Goal: Book appointment/travel/reservation

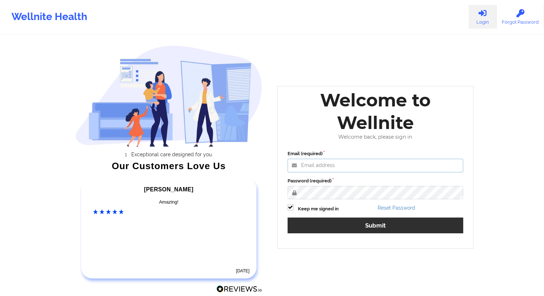
type input "[EMAIL_ADDRESS][DOMAIN_NAME]"
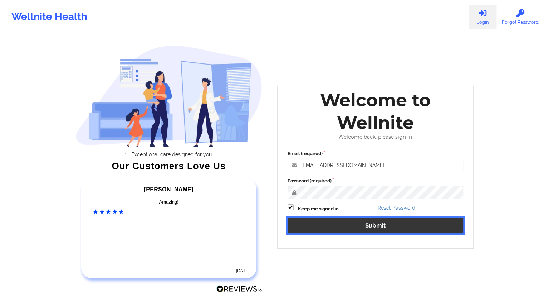
click at [373, 231] on button "Submit" at bounding box center [376, 224] width 176 height 15
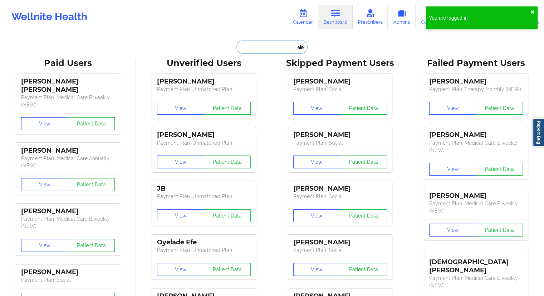
click at [267, 42] on input "text" at bounding box center [272, 47] width 71 height 14
paste input "[EMAIL_ADDRESS][DOMAIN_NAME]"
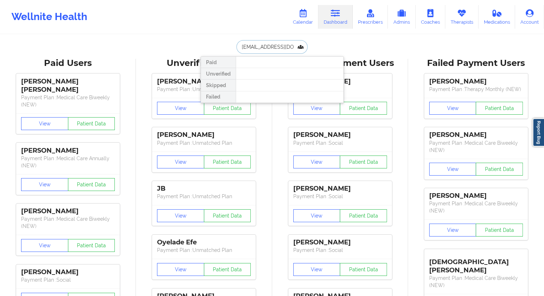
click at [261, 48] on input "[EMAIL_ADDRESS][DOMAIN_NAME]" at bounding box center [272, 47] width 71 height 14
paste input "[PERSON_NAME]"
click at [256, 46] on input "[PERSON_NAME]" at bounding box center [272, 47] width 71 height 14
click at [278, 46] on input "[PERSON_NAME]" at bounding box center [272, 47] width 71 height 14
type input "[PERSON_NAME]"
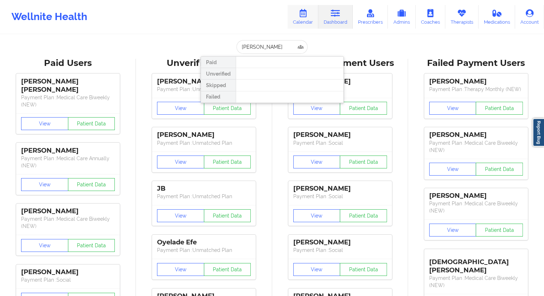
click at [308, 20] on link "Calendar" at bounding box center [303, 17] width 31 height 24
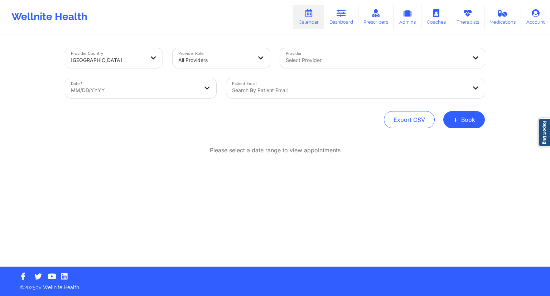
click at [115, 89] on body "Wellnite Health Calendar Dashboard Prescribers Admins Coaches Therapists Medica…" at bounding box center [275, 148] width 550 height 296
select select "2025-8"
select select "2025-9"
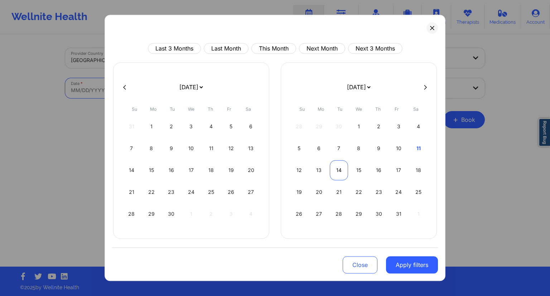
click at [338, 171] on div "14" at bounding box center [339, 170] width 18 height 20
select select "2025-9"
select select "2025-10"
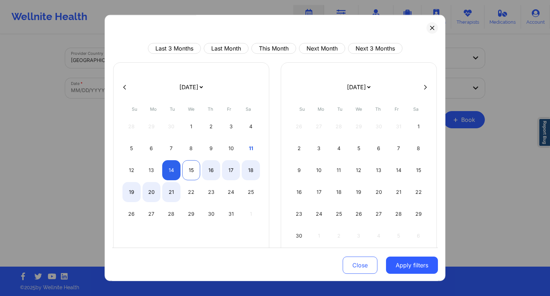
select select "2025-9"
select select "2025-10"
click at [186, 173] on div "15" at bounding box center [191, 170] width 18 height 20
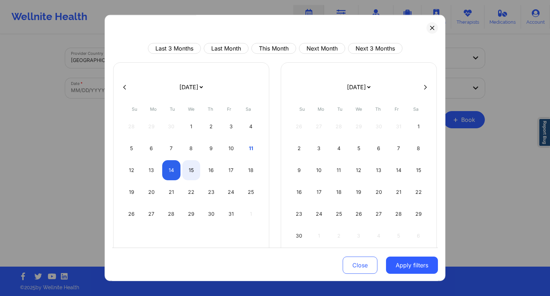
select select "2025-9"
select select "2025-10"
click at [398, 263] on button "Apply filters" at bounding box center [412, 264] width 52 height 17
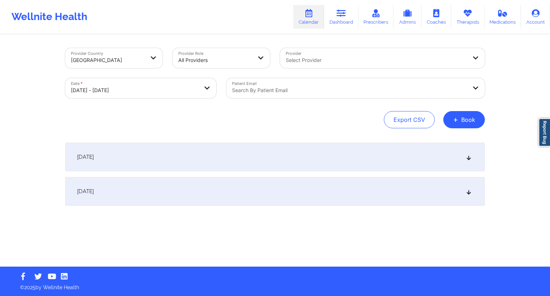
click at [282, 95] on div "Search by patient email" at bounding box center [346, 88] width 241 height 20
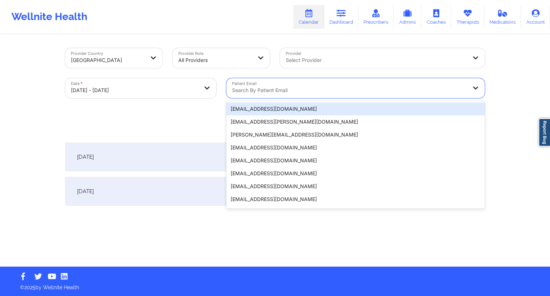
paste input "[EMAIL_ADDRESS][PERSON_NAME][DOMAIN_NAME]"
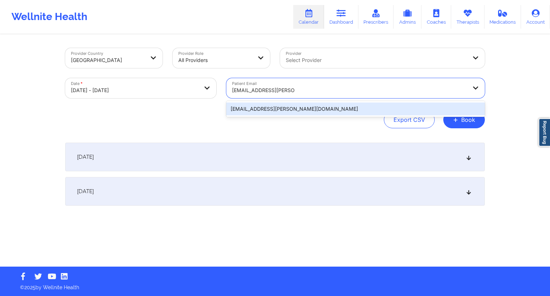
type input "[EMAIL_ADDRESS][PERSON_NAME][DOMAIN_NAME]"
click at [207, 123] on div "Export CSV + Book" at bounding box center [275, 119] width 420 height 17
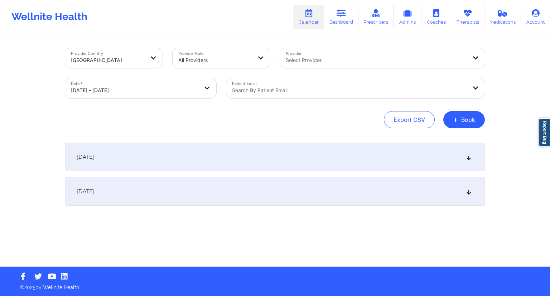
click at [225, 162] on div "[DATE]" at bounding box center [275, 156] width 420 height 29
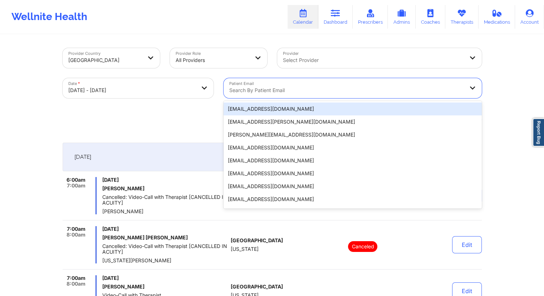
click at [309, 85] on div "Search by patient email" at bounding box center [344, 88] width 241 height 20
paste input "[EMAIL_ADDRESS][PERSON_NAME][DOMAIN_NAME]"
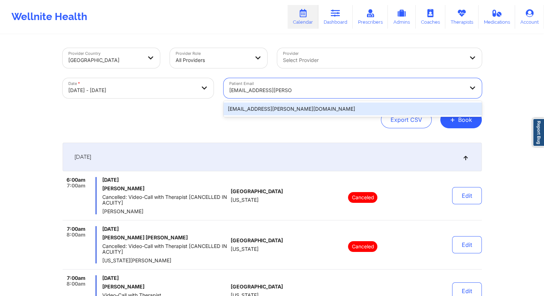
type input "[EMAIL_ADDRESS][PERSON_NAME][DOMAIN_NAME]"
click at [204, 126] on div "Export CSV + Book" at bounding box center [273, 119] width 420 height 17
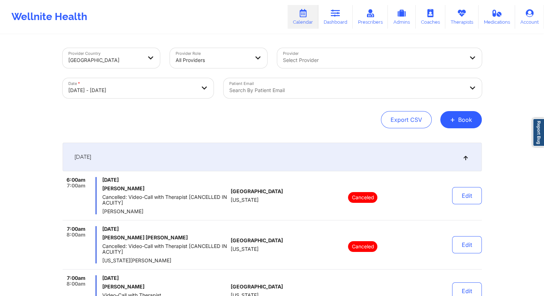
click at [270, 88] on div at bounding box center [346, 90] width 235 height 9
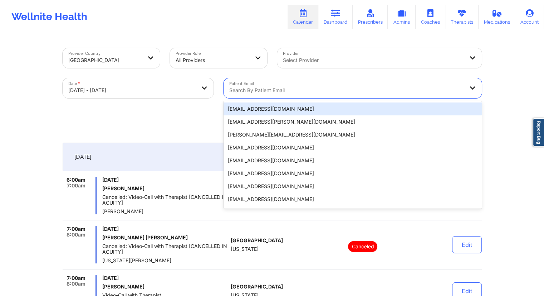
paste input "[EMAIL_ADDRESS][PERSON_NAME][DOMAIN_NAME]"
type input "[EMAIL_ADDRESS][PERSON_NAME][DOMAIN_NAME]"
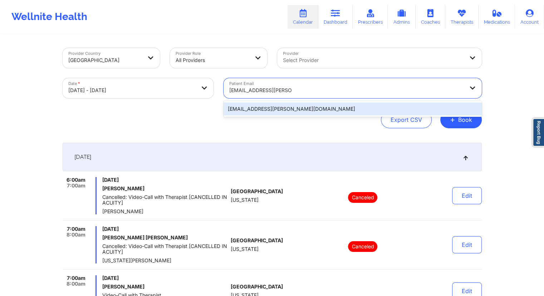
click at [269, 105] on div "[EMAIL_ADDRESS][PERSON_NAME][DOMAIN_NAME]" at bounding box center [353, 108] width 258 height 13
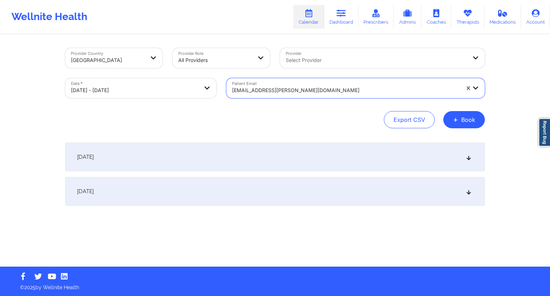
click at [273, 122] on div "Export CSV + Book" at bounding box center [275, 119] width 420 height 17
click at [178, 153] on div "[DATE]" at bounding box center [275, 156] width 420 height 29
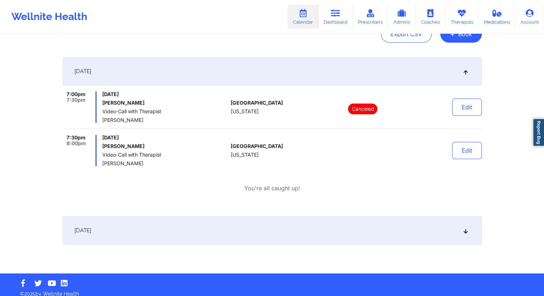
scroll to position [92, 0]
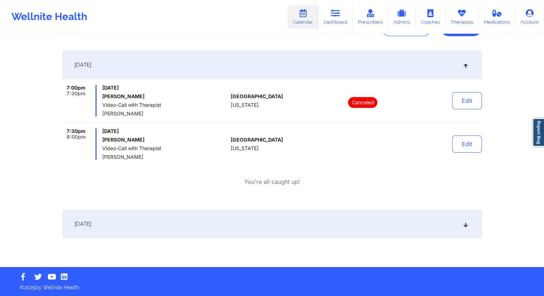
click at [148, 239] on div "[DATE] 7:00pm 7:30pm [DATE] [PERSON_NAME] Video-Call with Therapist [PERSON_NAM…" at bounding box center [273, 158] width 420 height 216
click at [155, 232] on div "[DATE]" at bounding box center [273, 223] width 420 height 29
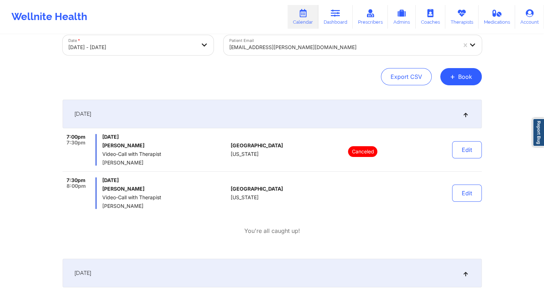
scroll to position [0, 0]
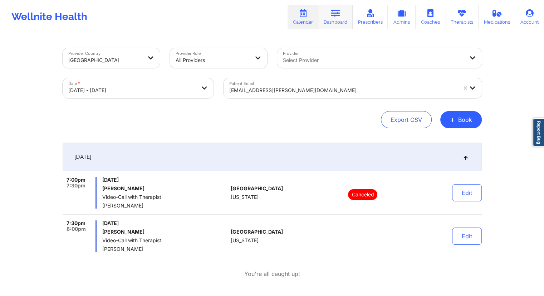
click at [337, 9] on icon at bounding box center [335, 13] width 9 height 8
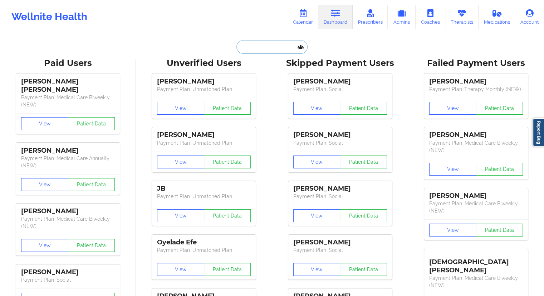
click at [244, 53] on input "text" at bounding box center [272, 47] width 71 height 14
paste input "[EMAIL_ADDRESS][PERSON_NAME][DOMAIN_NAME]"
type input "[EMAIL_ADDRESS][PERSON_NAME][DOMAIN_NAME]"
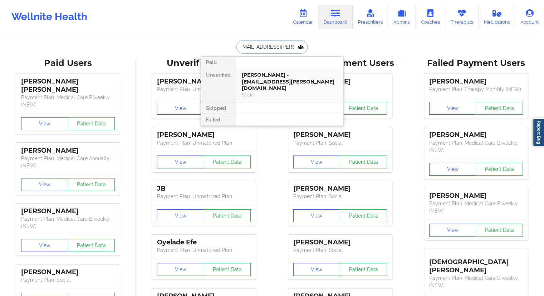
click at [257, 71] on div "[PERSON_NAME] - [EMAIL_ADDRESS][PERSON_NAME][DOMAIN_NAME] Social" at bounding box center [289, 85] width 107 height 34
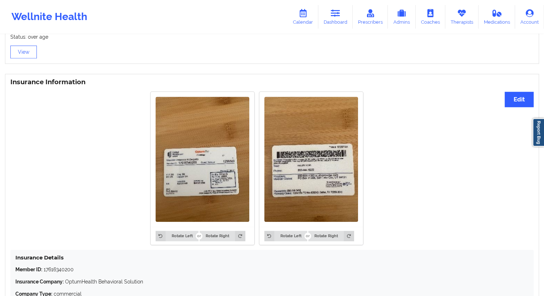
scroll to position [566, 0]
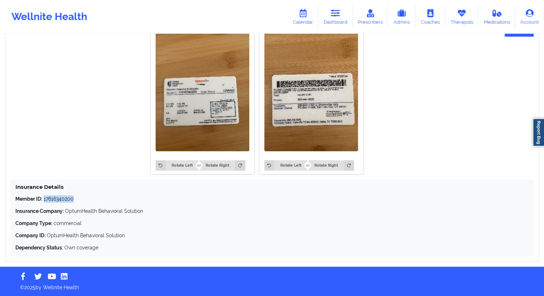
drag, startPoint x: 77, startPoint y: 195, endPoint x: 44, endPoint y: 199, distance: 33.5
click at [44, 199] on p "Member ID: 17616340200" at bounding box center [272, 198] width 514 height 7
copy p "17616340200"
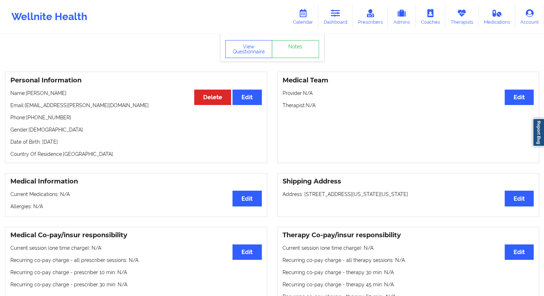
scroll to position [0, 0]
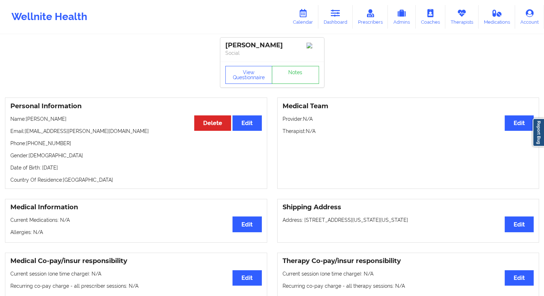
drag, startPoint x: 83, startPoint y: 119, endPoint x: 26, endPoint y: 119, distance: 56.9
click at [26, 119] on p "Name: [PERSON_NAME]" at bounding box center [136, 118] width 252 height 7
copy p "[PERSON_NAME]"
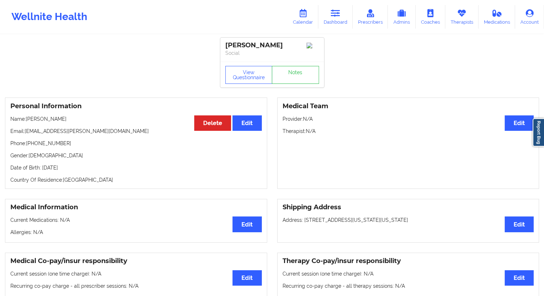
click at [330, 22] on link "Dashboard" at bounding box center [336, 17] width 34 height 24
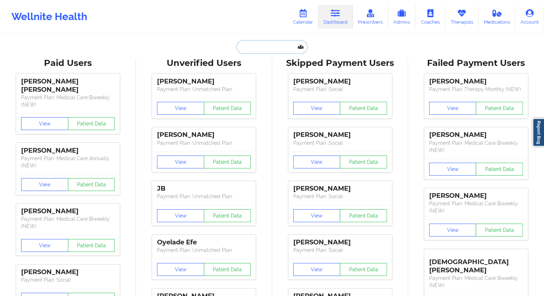
click at [268, 44] on input "text" at bounding box center [272, 47] width 71 height 14
paste input "[EMAIL_ADDRESS][DOMAIN_NAME]"
type input "[EMAIL_ADDRESS][DOMAIN_NAME]"
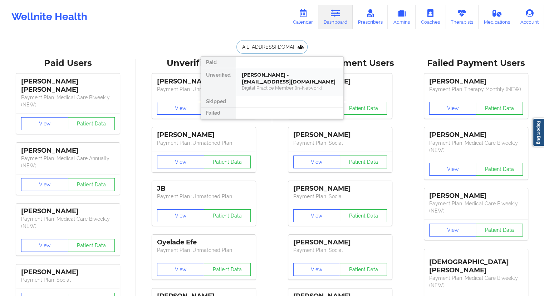
click at [256, 87] on div "Digital Practice Member (In-Network)" at bounding box center [290, 88] width 96 height 6
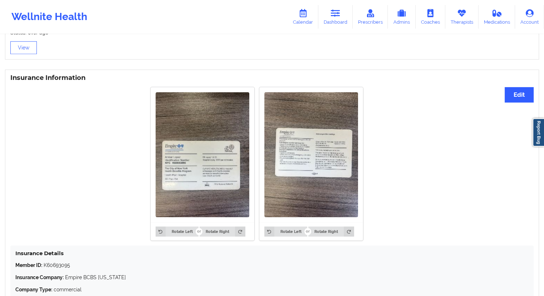
scroll to position [459, 0]
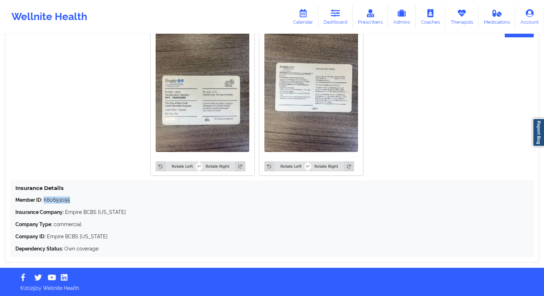
drag, startPoint x: 74, startPoint y: 196, endPoint x: 44, endPoint y: 196, distance: 29.7
click at [44, 196] on p "Member ID: K60693095" at bounding box center [272, 199] width 514 height 7
copy p "K60693095"
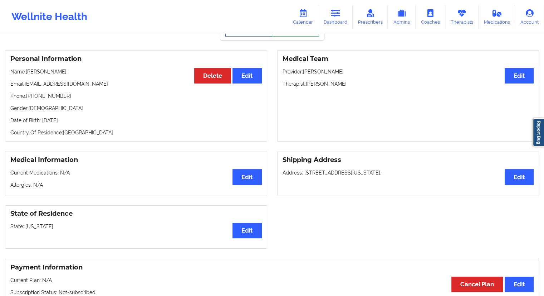
scroll to position [0, 0]
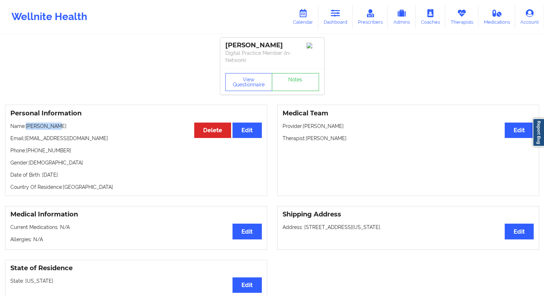
drag, startPoint x: 65, startPoint y: 121, endPoint x: 25, endPoint y: 121, distance: 40.1
click at [25, 121] on div "Personal Information Edit Delete Name: [PERSON_NAME] Email: [EMAIL_ADDRESS][DOM…" at bounding box center [136, 150] width 262 height 91
copy p "[PERSON_NAME]"
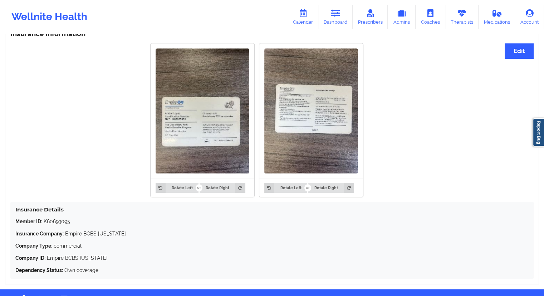
scroll to position [459, 0]
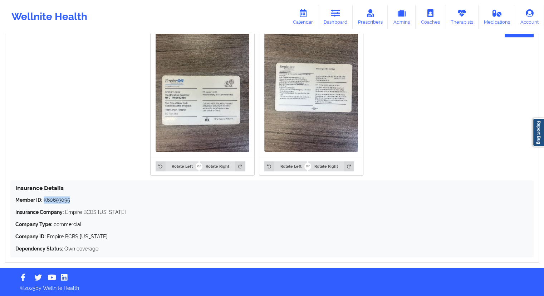
drag, startPoint x: 82, startPoint y: 199, endPoint x: 44, endPoint y: 199, distance: 37.2
click at [44, 199] on p "Member ID: K60693095" at bounding box center [272, 199] width 514 height 7
click at [70, 204] on div "Member ID: K60693095 Insurance Company: Empire BCBS [US_STATE] Company Type: co…" at bounding box center [272, 224] width 514 height 56
drag, startPoint x: 77, startPoint y: 202, endPoint x: 14, endPoint y: 201, distance: 62.7
click at [14, 201] on div "Insurance Details Member ID: K60693095 Insurance Company: Empire BCBS [US_STATE…" at bounding box center [272, 218] width 524 height 77
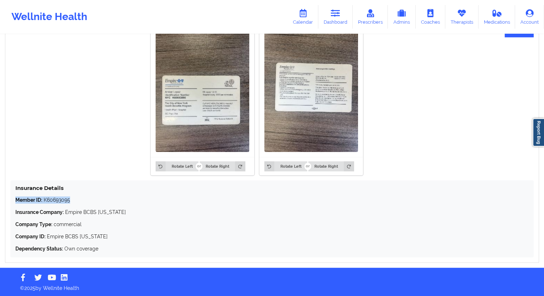
copy p "Member ID: K60693095"
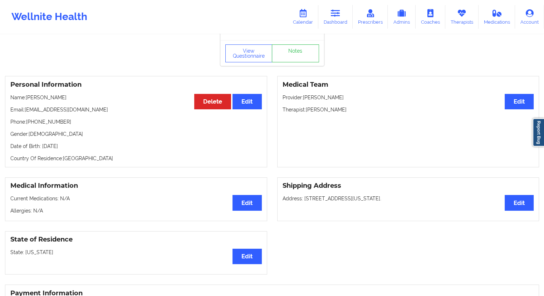
scroll to position [0, 0]
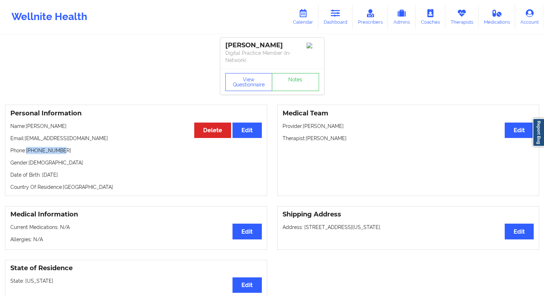
drag, startPoint x: 67, startPoint y: 148, endPoint x: 28, endPoint y: 150, distance: 39.1
click at [28, 150] on p "Phone: [PHONE_NUMBER]" at bounding box center [136, 150] width 252 height 7
drag, startPoint x: 96, startPoint y: 179, endPoint x: 77, endPoint y: 175, distance: 19.0
click at [77, 175] on div "Personal Information Edit Delete Name: [PERSON_NAME] Email: [EMAIL_ADDRESS][DOM…" at bounding box center [136, 150] width 262 height 91
click at [77, 181] on div "Personal Information Edit Delete Name: [PERSON_NAME] Email: [EMAIL_ADDRESS][DOM…" at bounding box center [136, 150] width 262 height 91
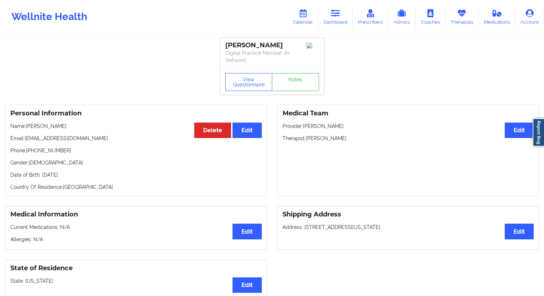
drag, startPoint x: 90, startPoint y: 175, endPoint x: 74, endPoint y: 175, distance: 16.1
click at [74, 175] on p "Date of Birth: [DEMOGRAPHIC_DATA]" at bounding box center [136, 174] width 252 height 7
copy p "1996"
drag, startPoint x: 69, startPoint y: 149, endPoint x: 28, endPoint y: 149, distance: 41.5
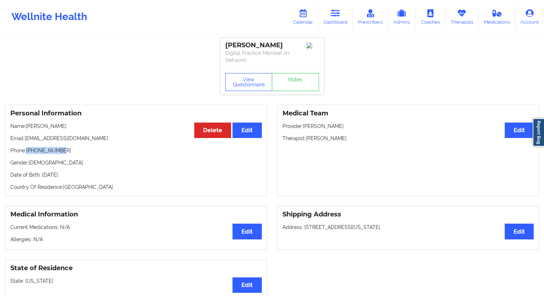
click at [28, 149] on p "Phone: [PHONE_NUMBER]" at bounding box center [136, 150] width 252 height 7
click at [458, 26] on link "Therapists" at bounding box center [462, 17] width 33 height 24
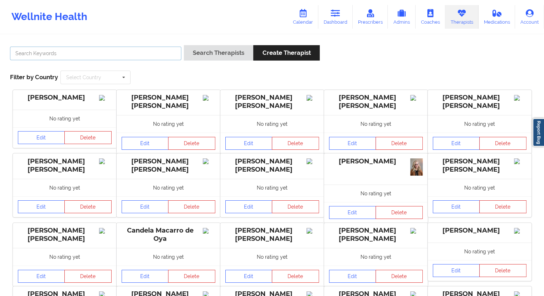
click at [85, 55] on input "text" at bounding box center [95, 54] width 171 height 14
paste input "[PERSON_NAME]"
type input "[PERSON_NAME]"
click at [197, 52] on button "Search Therapists" at bounding box center [218, 52] width 69 height 15
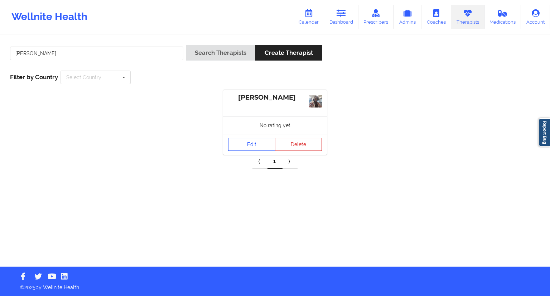
click at [256, 146] on link "Edit" at bounding box center [251, 144] width 47 height 13
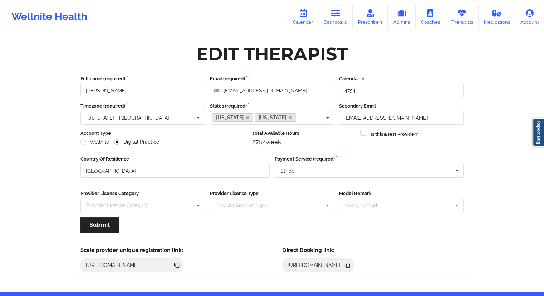
click at [350, 265] on icon at bounding box center [348, 266] width 4 height 4
click at [335, 16] on icon at bounding box center [335, 13] width 9 height 8
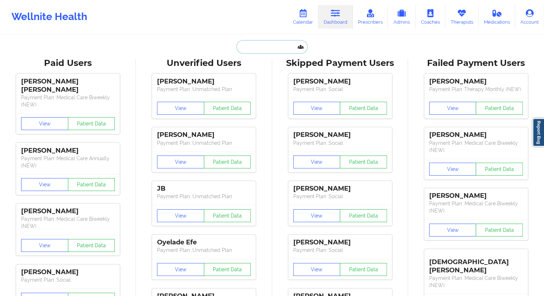
click at [254, 49] on input "text" at bounding box center [272, 47] width 71 height 14
paste input "[EMAIL_ADDRESS][DOMAIN_NAME]"
type input "[EMAIL_ADDRESS][DOMAIN_NAME]"
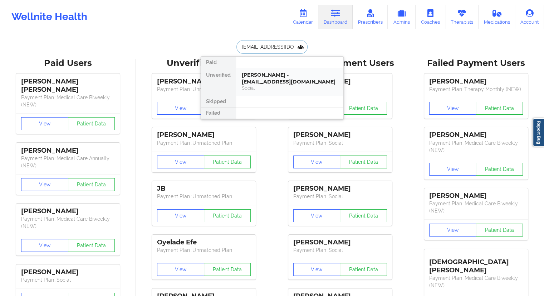
click at [256, 87] on div "Social" at bounding box center [290, 88] width 96 height 6
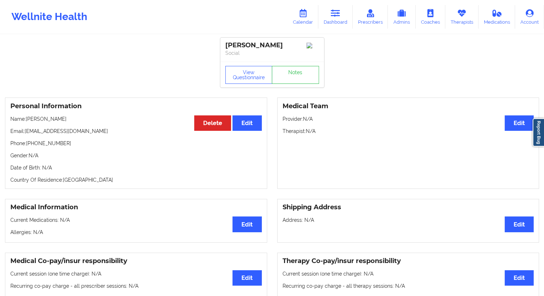
drag, startPoint x: 75, startPoint y: 122, endPoint x: 28, endPoint y: 121, distance: 46.5
click at [28, 121] on p "Name: [PERSON_NAME]" at bounding box center [136, 118] width 252 height 7
drag, startPoint x: 335, startPoint y: 18, endPoint x: 239, endPoint y: 15, distance: 96.0
click at [335, 18] on link "Dashboard" at bounding box center [336, 17] width 34 height 24
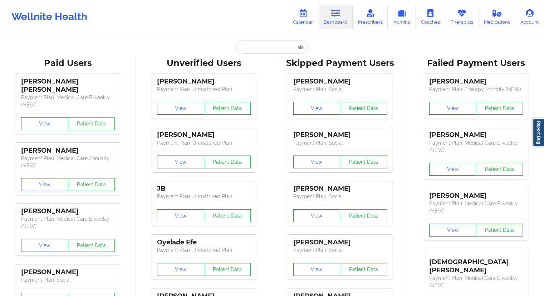
click at [261, 50] on input "text" at bounding box center [272, 47] width 71 height 14
paste input "[EMAIL_ADDRESS][DOMAIN_NAME]"
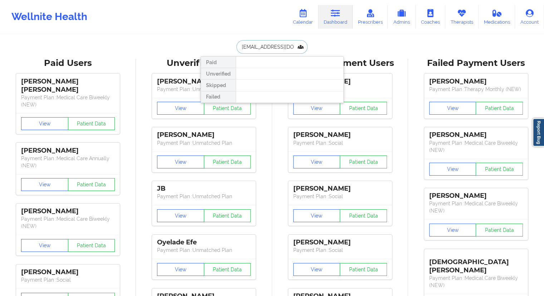
click at [267, 47] on input "[EMAIL_ADDRESS][DOMAIN_NAME]" at bounding box center [272, 47] width 71 height 14
paste input "[PERSON_NAME]"
click at [261, 47] on input "[PERSON_NAME]" at bounding box center [272, 47] width 71 height 14
type input "[PERSON_NAME]"
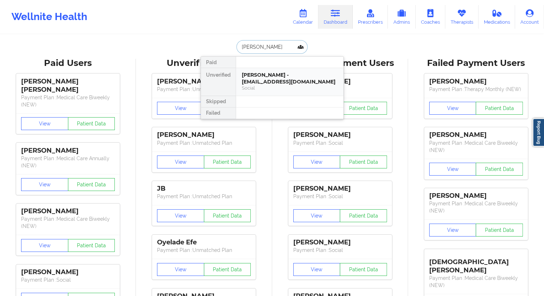
click at [272, 85] on div "Social" at bounding box center [290, 88] width 96 height 6
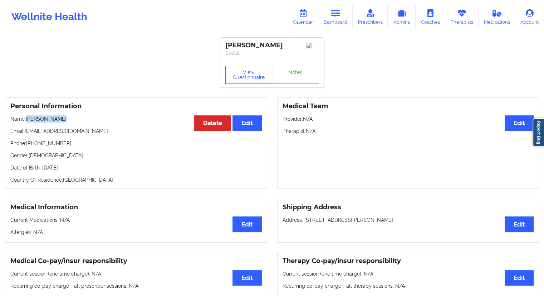
drag, startPoint x: 66, startPoint y: 123, endPoint x: 26, endPoint y: 119, distance: 40.3
click at [26, 119] on p "Name: [PERSON_NAME]" at bounding box center [136, 118] width 252 height 7
drag, startPoint x: 83, startPoint y: 131, endPoint x: 25, endPoint y: 129, distance: 57.3
click at [25, 129] on div "Personal Information Edit Delete Name: [PERSON_NAME] Email: [EMAIL_ADDRESS][DOM…" at bounding box center [136, 142] width 262 height 91
click at [306, 22] on link "Calendar" at bounding box center [303, 17] width 31 height 24
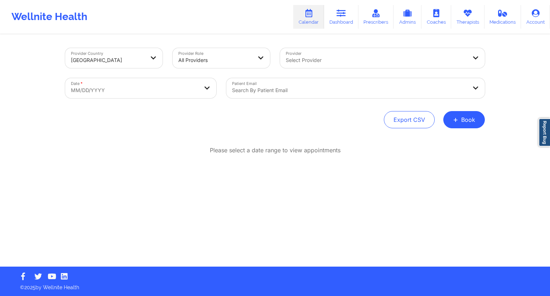
select select "2025-8"
select select "2025-9"
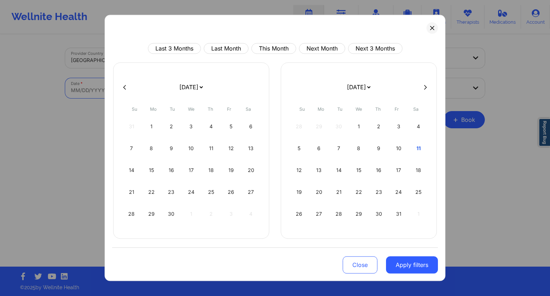
click at [122, 94] on body "Wellnite Health Calendar Dashboard Prescribers Admins Coaches Therapists Medica…" at bounding box center [275, 148] width 550 height 296
click at [417, 151] on div "11" at bounding box center [418, 148] width 18 height 20
select select "2025-9"
select select "2025-10"
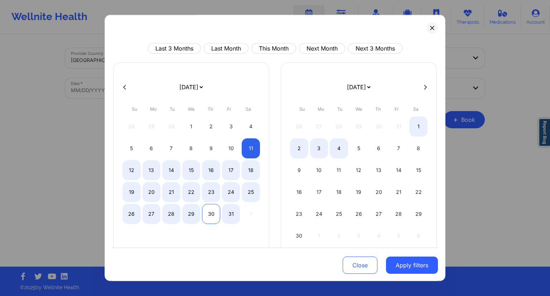
select select "2025-9"
select select "2025-10"
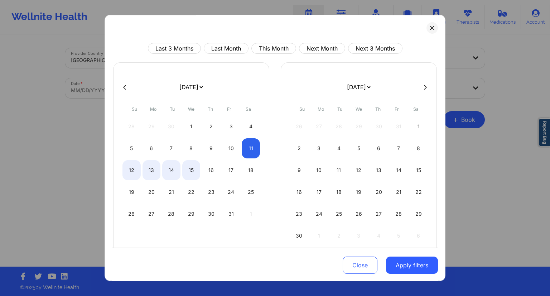
select select "2025-9"
select select "2025-10"
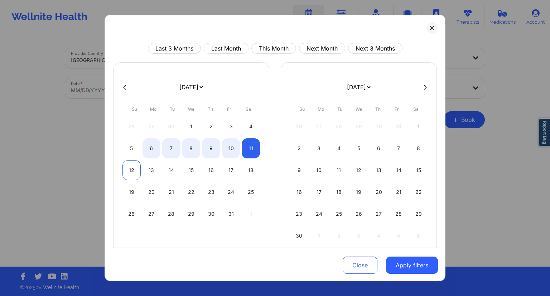
select select "2025-9"
select select "2025-10"
click at [128, 171] on div "12" at bounding box center [131, 170] width 18 height 20
select select "2025-9"
select select "2025-10"
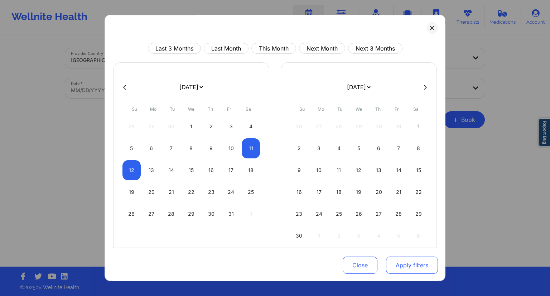
click at [404, 262] on button "Apply filters" at bounding box center [412, 264] width 52 height 17
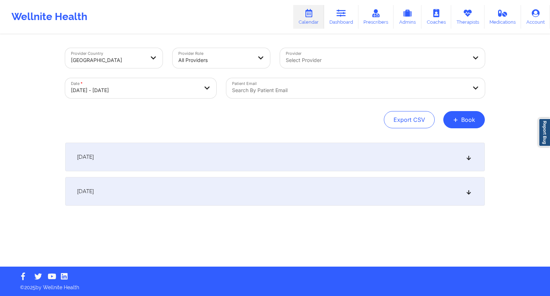
click at [302, 156] on div "[DATE]" at bounding box center [275, 156] width 420 height 29
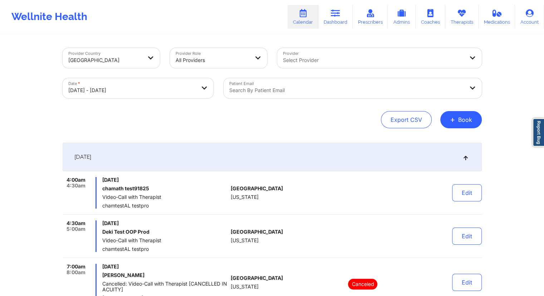
click at [275, 89] on div at bounding box center [346, 90] width 235 height 9
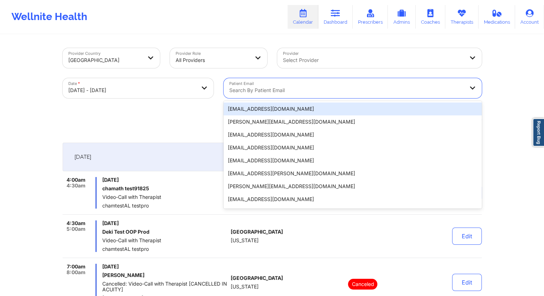
paste input "[EMAIL_ADDRESS][DOMAIN_NAME]"
type input "[EMAIL_ADDRESS][DOMAIN_NAME]"
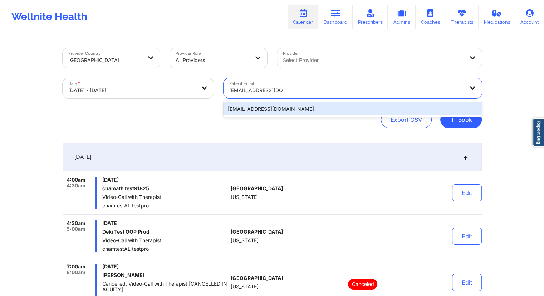
click at [252, 109] on div "[EMAIL_ADDRESS][DOMAIN_NAME]" at bounding box center [353, 108] width 258 height 13
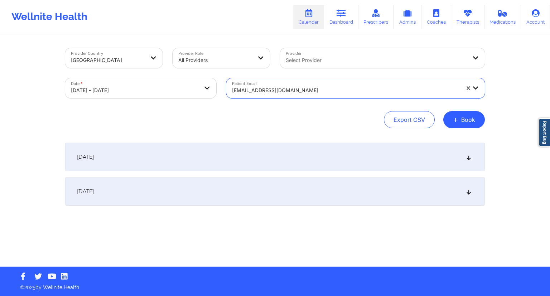
click at [164, 158] on div "[DATE]" at bounding box center [275, 156] width 420 height 29
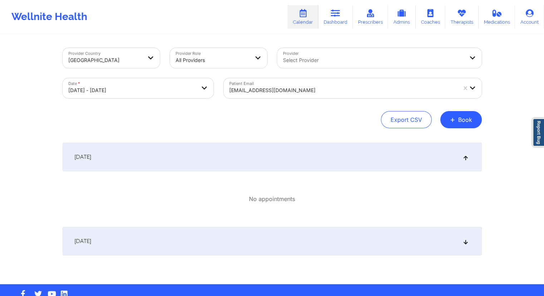
click at [150, 244] on div "[DATE]" at bounding box center [273, 241] width 420 height 29
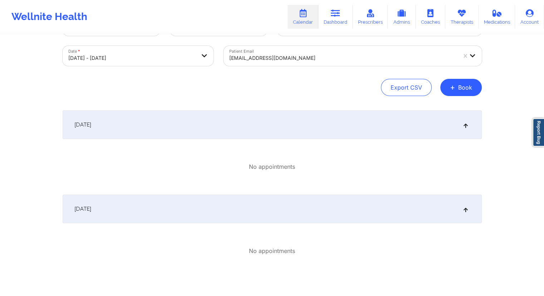
scroll to position [67, 0]
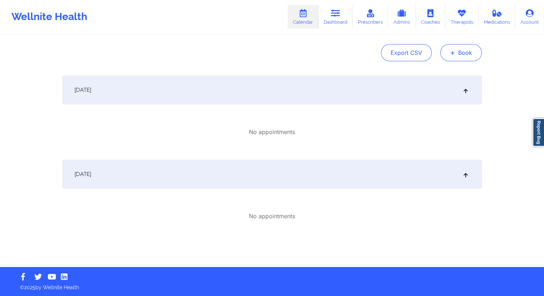
click at [461, 53] on button "+ Book" at bounding box center [462, 52] width 42 height 17
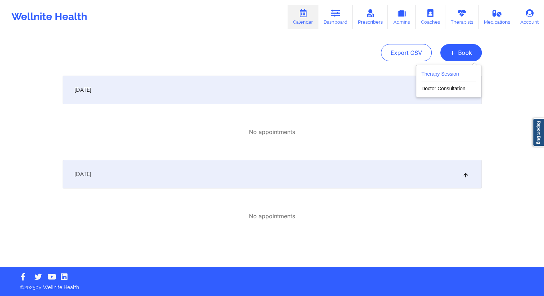
click at [435, 76] on button "Therapy Session" at bounding box center [449, 75] width 55 height 12
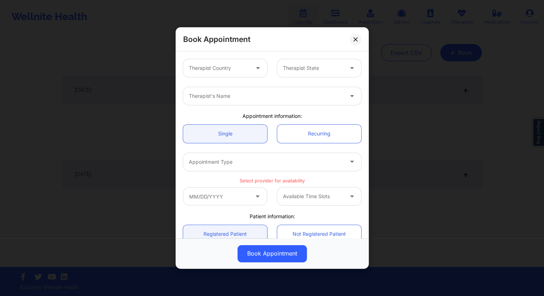
click at [240, 70] on div at bounding box center [219, 68] width 60 height 9
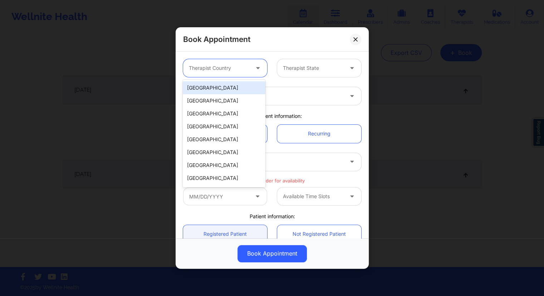
click at [208, 93] on div "[GEOGRAPHIC_DATA]" at bounding box center [224, 87] width 82 height 13
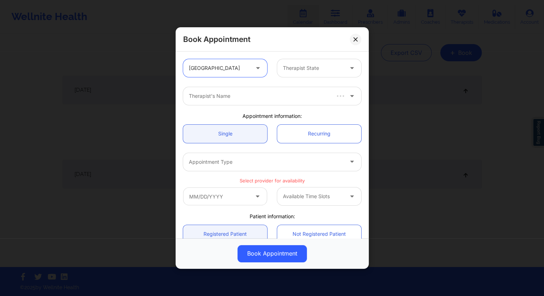
click at [306, 64] on div at bounding box center [313, 68] width 60 height 9
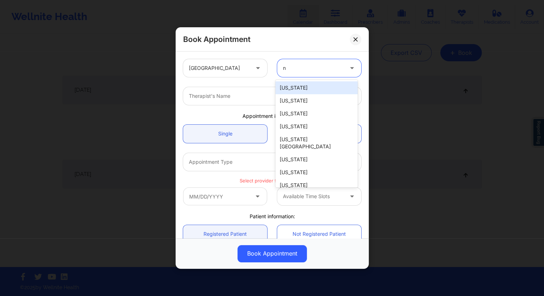
type input "ny"
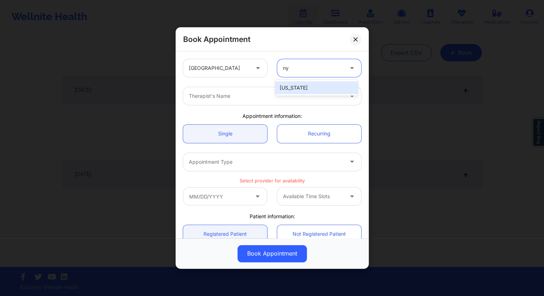
click at [292, 86] on div "[US_STATE]" at bounding box center [317, 87] width 82 height 13
click at [239, 98] on div at bounding box center [266, 96] width 155 height 9
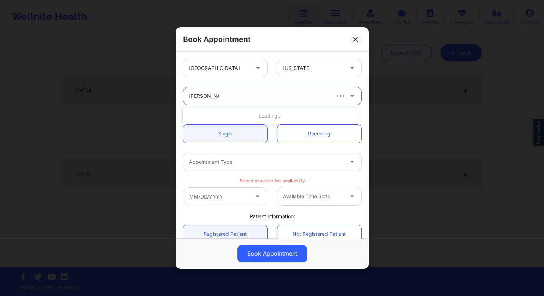
type input "[PERSON_NAME]"
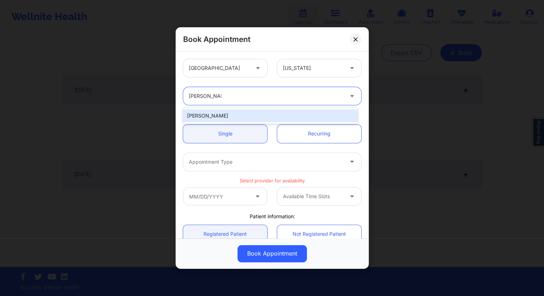
click at [215, 113] on div "[PERSON_NAME]" at bounding box center [270, 115] width 175 height 13
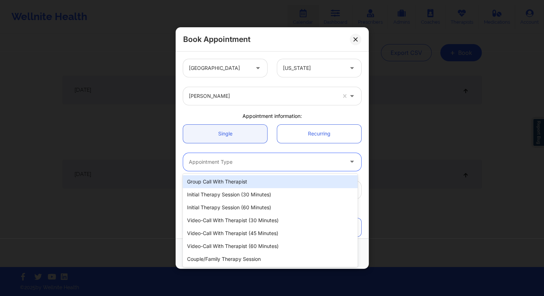
click at [220, 164] on div at bounding box center [266, 161] width 155 height 9
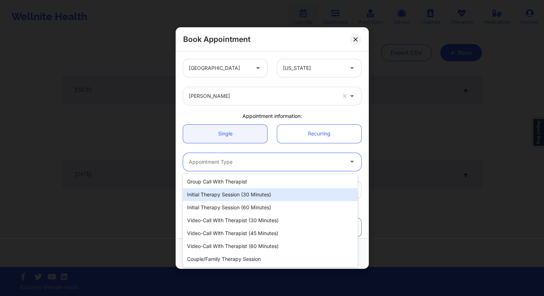
click at [223, 195] on div "Initial Therapy Session (30 minutes)" at bounding box center [270, 194] width 175 height 13
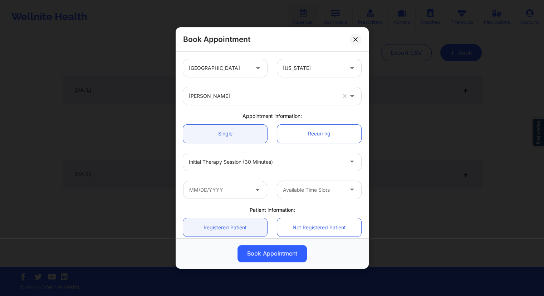
click at [247, 176] on div "Available Time Slots" at bounding box center [272, 190] width 188 height 28
click at [241, 188] on input "text" at bounding box center [225, 190] width 84 height 18
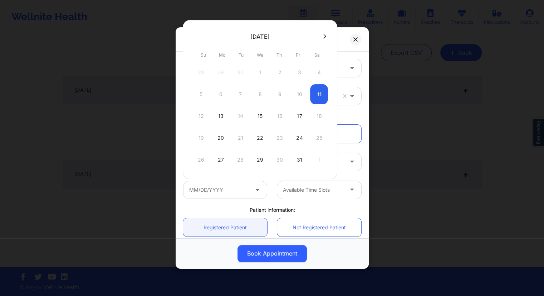
click at [318, 93] on div "5 6 7 8 9 10 11" at bounding box center [260, 94] width 136 height 20
click at [317, 93] on div "5 6 7 8 9 10 11" at bounding box center [260, 94] width 136 height 20
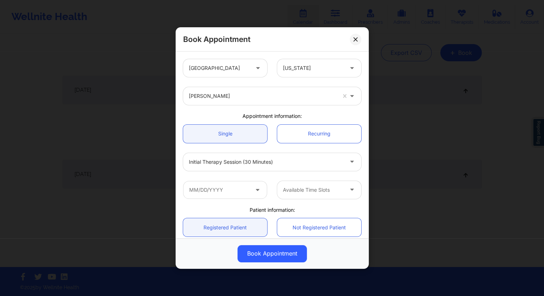
click at [236, 208] on div "Patient information:" at bounding box center [272, 209] width 188 height 7
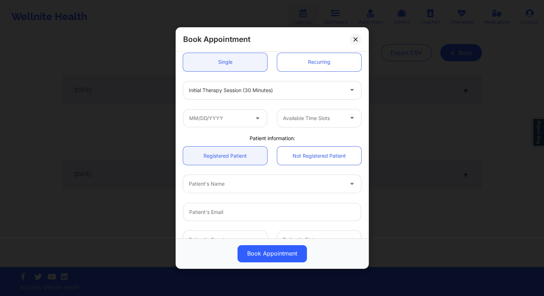
scroll to position [107, 0]
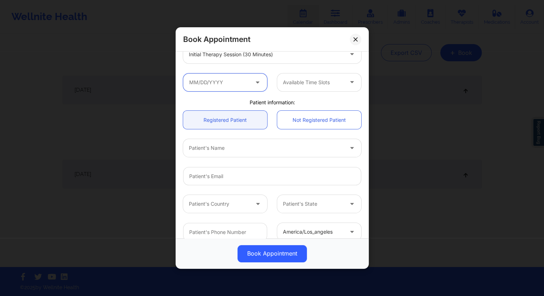
click at [239, 84] on input "text" at bounding box center [225, 82] width 84 height 18
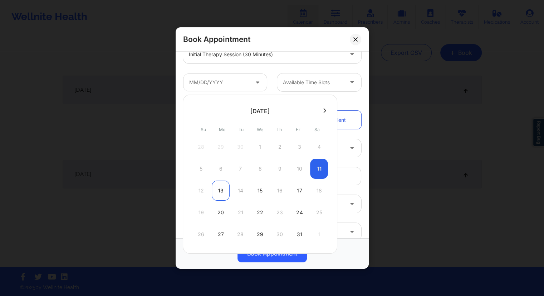
click at [220, 188] on div "13" at bounding box center [221, 190] width 18 height 20
type input "[DATE]"
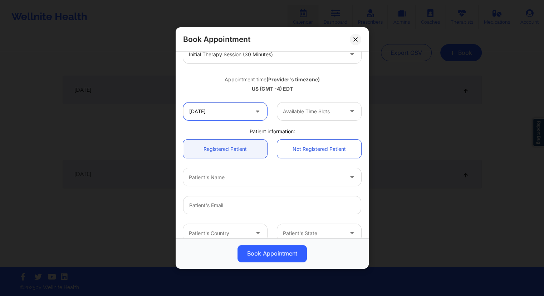
click at [239, 108] on input "[DATE]" at bounding box center [225, 111] width 84 height 18
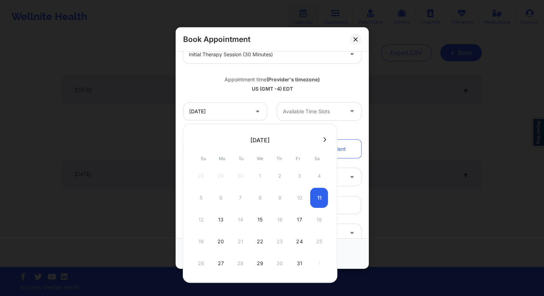
click at [317, 197] on div "5 6 7 8 9 10 11" at bounding box center [260, 198] width 136 height 20
click at [272, 110] on div "Available Time Slots" at bounding box center [319, 111] width 94 height 18
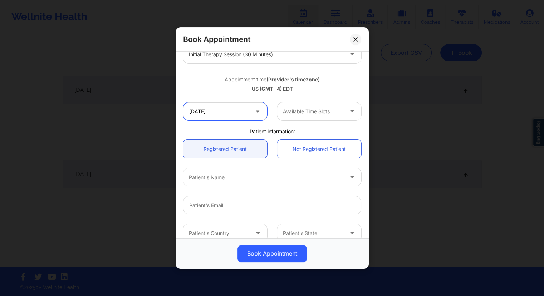
click at [228, 113] on input "[DATE]" at bounding box center [225, 111] width 84 height 18
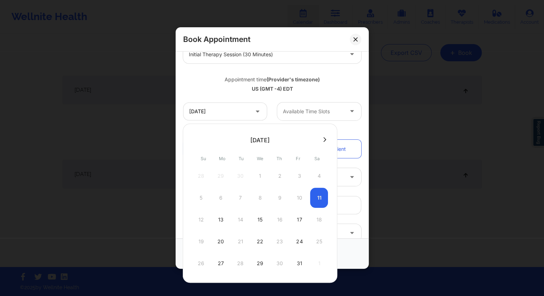
click at [314, 195] on div "5 6 7 8 9 10 11" at bounding box center [260, 198] width 136 height 20
click at [315, 183] on div "28 29 30 1 2 3 4" at bounding box center [260, 176] width 136 height 20
click at [316, 178] on div "28 29 30 1 2 3 4" at bounding box center [260, 176] width 136 height 20
click at [314, 195] on div "5 6 7 8 9 10 11" at bounding box center [260, 198] width 136 height 20
click at [321, 179] on div "28 29 30 1 2 3 4" at bounding box center [260, 176] width 136 height 20
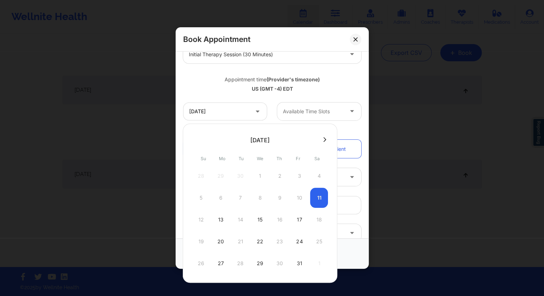
click at [319, 195] on div "5 6 7 8 9 10 11" at bounding box center [260, 198] width 136 height 20
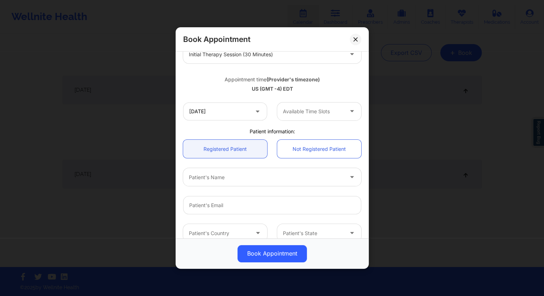
click at [242, 95] on div "Appointment time (Provider's timezone) [GEOGRAPHIC_DATA] (GMT -4) EDT" at bounding box center [272, 82] width 188 height 29
click at [249, 108] on input "[DATE]" at bounding box center [225, 111] width 84 height 18
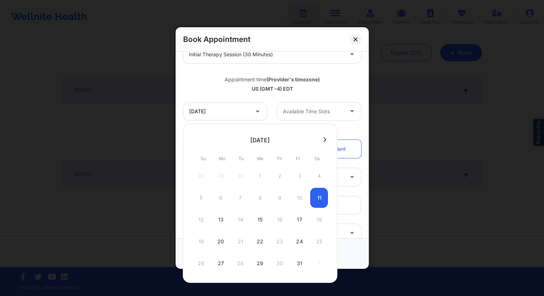
click at [315, 177] on div "28 29 30 1 2 3 4" at bounding box center [260, 176] width 136 height 20
click at [319, 196] on div "5 6 7 8 9 10 11" at bounding box center [260, 198] width 136 height 20
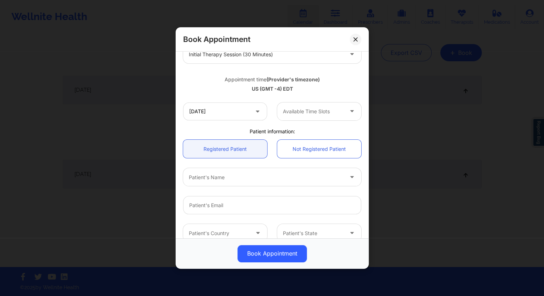
click at [272, 117] on div "Available Time Slots" at bounding box center [319, 111] width 94 height 18
click at [353, 40] on button at bounding box center [355, 39] width 11 height 11
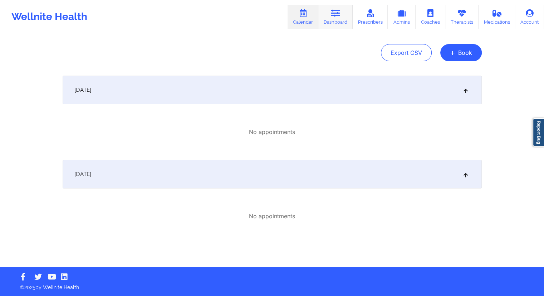
click at [340, 16] on icon at bounding box center [335, 13] width 9 height 8
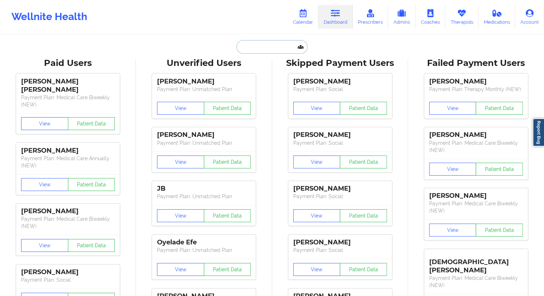
click at [259, 49] on input "text" at bounding box center [272, 47] width 71 height 14
paste input "[EMAIL_ADDRESS][DOMAIN_NAME]"
type input "[EMAIL_ADDRESS][DOMAIN_NAME]"
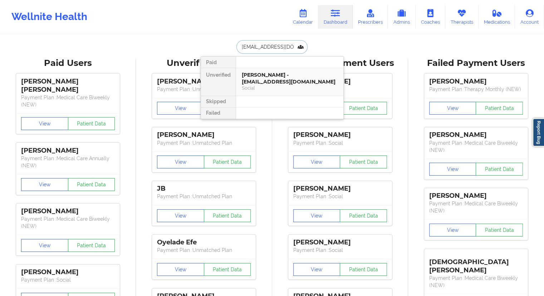
click at [249, 84] on div "[PERSON_NAME] - [EMAIL_ADDRESS][DOMAIN_NAME]" at bounding box center [290, 78] width 96 height 13
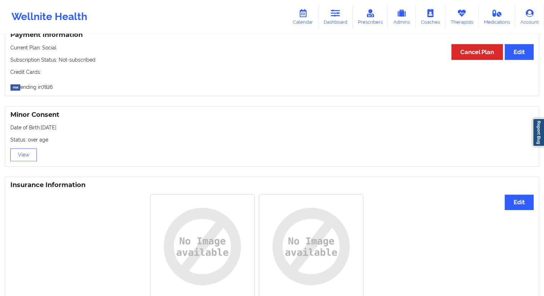
scroll to position [535, 0]
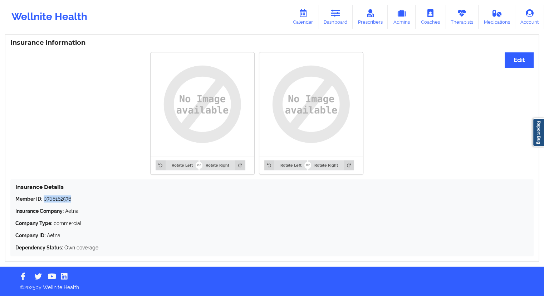
drag, startPoint x: 82, startPoint y: 194, endPoint x: 44, endPoint y: 197, distance: 38.1
click at [44, 197] on div "Insurance Details Member ID: 0708162576 Insurance Company: Aetna Company Type: …" at bounding box center [272, 217] width 524 height 77
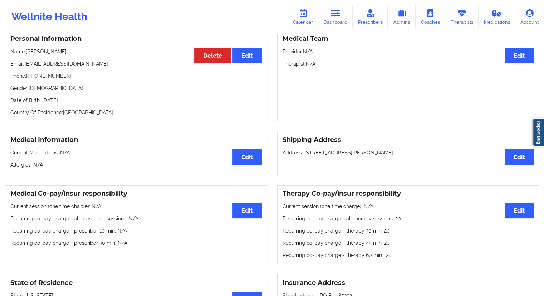
scroll to position [0, 0]
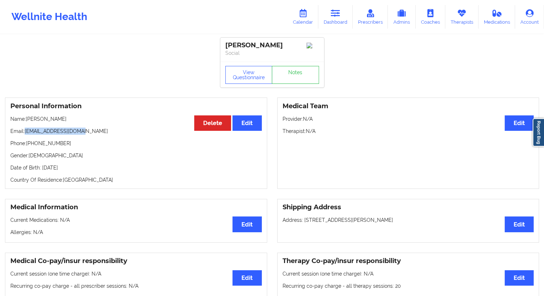
drag, startPoint x: 93, startPoint y: 131, endPoint x: 25, endPoint y: 129, distance: 67.7
click at [25, 129] on div "Personal Information Edit Delete Name: [PERSON_NAME] Email: [EMAIL_ADDRESS][DOM…" at bounding box center [136, 142] width 262 height 91
drag, startPoint x: 69, startPoint y: 144, endPoint x: 28, endPoint y: 143, distance: 41.5
click at [28, 143] on p "Phone: [PHONE_NUMBER]" at bounding box center [136, 143] width 252 height 7
drag, startPoint x: 68, startPoint y: 120, endPoint x: 27, endPoint y: 121, distance: 40.8
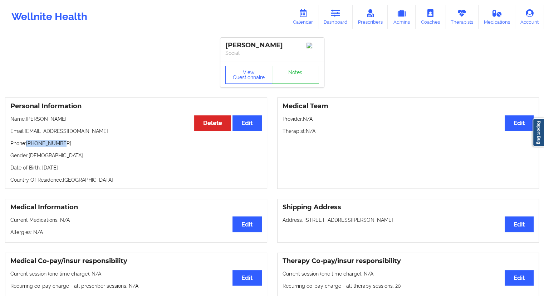
click at [27, 121] on p "Name: [PERSON_NAME]" at bounding box center [136, 118] width 252 height 7
drag, startPoint x: 92, startPoint y: 169, endPoint x: 77, endPoint y: 170, distance: 14.3
click at [77, 170] on p "Date of Birth: [DEMOGRAPHIC_DATA]" at bounding box center [136, 167] width 252 height 7
drag, startPoint x: 66, startPoint y: 120, endPoint x: 28, endPoint y: 118, distance: 38.7
click at [28, 118] on p "Name: [PERSON_NAME]" at bounding box center [136, 118] width 252 height 7
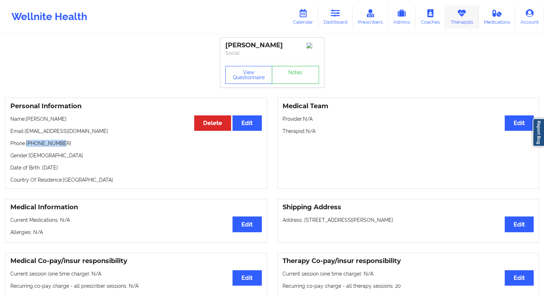
click at [464, 24] on link "Therapists" at bounding box center [462, 17] width 33 height 24
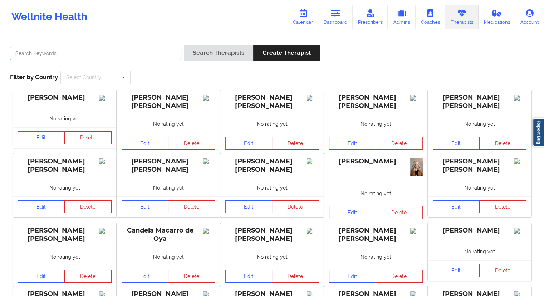
click at [66, 58] on input "text" at bounding box center [95, 54] width 171 height 14
paste input "[PERSON_NAME]"
drag, startPoint x: 205, startPoint y: 53, endPoint x: 210, endPoint y: 52, distance: 5.7
click at [206, 52] on button "Search Therapists" at bounding box center [218, 52] width 69 height 15
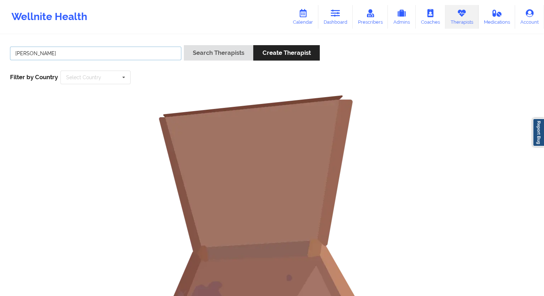
click at [30, 53] on input "[PERSON_NAME]" at bounding box center [95, 54] width 171 height 14
click at [76, 52] on input "[PERSON_NAME]" at bounding box center [95, 54] width 171 height 14
type input "[PERSON_NAME]"
click at [226, 55] on button "Search Therapists" at bounding box center [218, 52] width 69 height 15
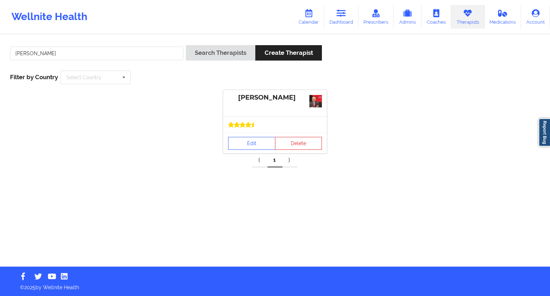
click at [245, 150] on div "Edit Delete" at bounding box center [275, 142] width 104 height 21
click at [246, 145] on link "Edit" at bounding box center [251, 143] width 47 height 13
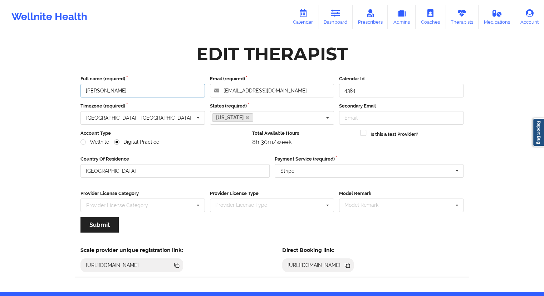
drag, startPoint x: 152, startPoint y: 92, endPoint x: 73, endPoint y: 95, distance: 78.8
click at [73, 95] on div "Edit Therapist Full name (required) [PERSON_NAME] Email (required) [EMAIL_ADDRE…" at bounding box center [272, 163] width 403 height 247
click at [352, 263] on icon at bounding box center [348, 265] width 8 height 8
click at [334, 20] on link "Dashboard" at bounding box center [336, 17] width 34 height 24
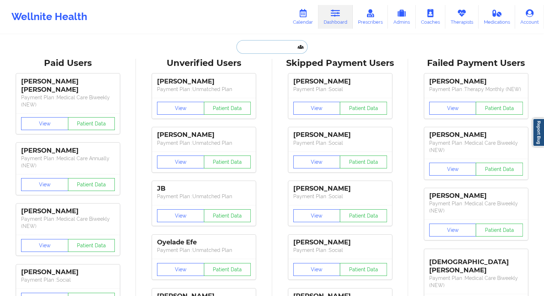
click at [255, 45] on input "text" at bounding box center [272, 47] width 71 height 14
paste input "[EMAIL_ADDRESS][DOMAIN_NAME]"
type input "[EMAIL_ADDRESS][DOMAIN_NAME]"
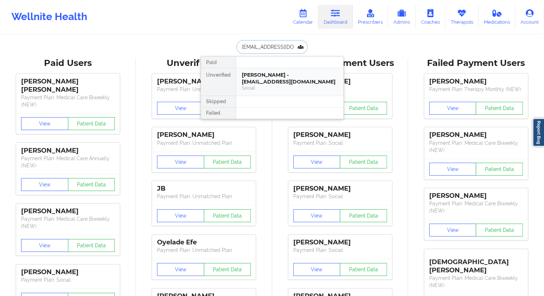
click at [259, 77] on div "[PERSON_NAME] - [EMAIL_ADDRESS][DOMAIN_NAME]" at bounding box center [290, 78] width 96 height 13
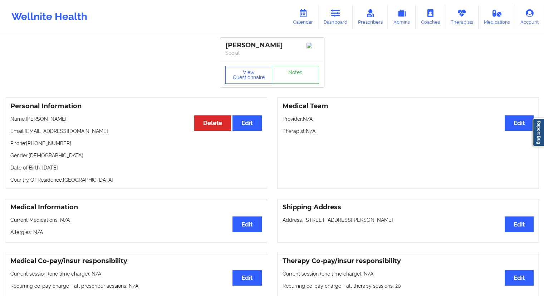
drag, startPoint x: 72, startPoint y: 119, endPoint x: 27, endPoint y: 119, distance: 45.5
click at [27, 119] on p "Name: [PERSON_NAME]" at bounding box center [136, 118] width 252 height 7
click at [329, 20] on link "Dashboard" at bounding box center [336, 17] width 34 height 24
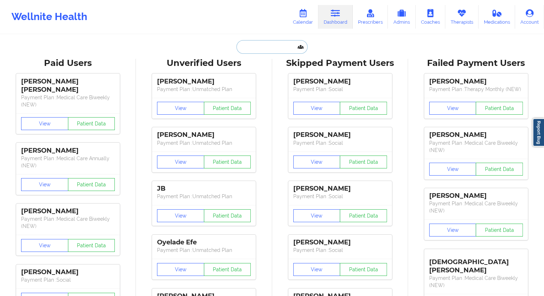
click at [241, 48] on input "text" at bounding box center [272, 47] width 71 height 14
paste input "[PERSON_NAME]"
type input "[PERSON_NAME]"
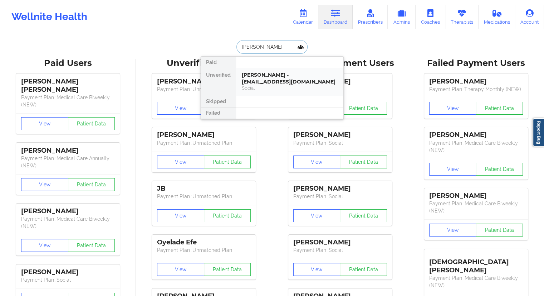
click at [266, 82] on div "[PERSON_NAME] - [EMAIL_ADDRESS][DOMAIN_NAME]" at bounding box center [290, 78] width 96 height 13
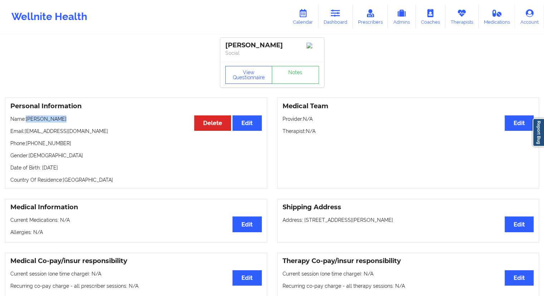
drag, startPoint x: 67, startPoint y: 121, endPoint x: 26, endPoint y: 121, distance: 40.8
click at [26, 121] on p "Name: [PERSON_NAME]" at bounding box center [136, 118] width 252 height 7
drag, startPoint x: 83, startPoint y: 134, endPoint x: 25, endPoint y: 131, distance: 58.4
click at [25, 131] on p "Email: [EMAIL_ADDRESS][DOMAIN_NAME]" at bounding box center [136, 130] width 252 height 7
drag, startPoint x: 314, startPoint y: 15, endPoint x: 323, endPoint y: 22, distance: 12.0
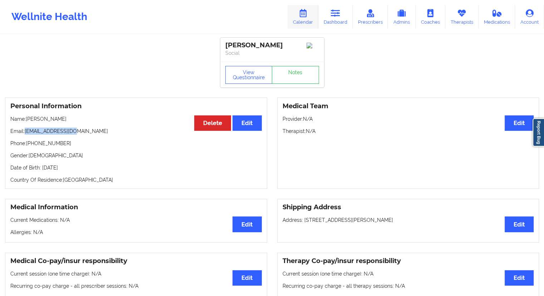
click at [314, 15] on link "Calendar" at bounding box center [303, 17] width 31 height 24
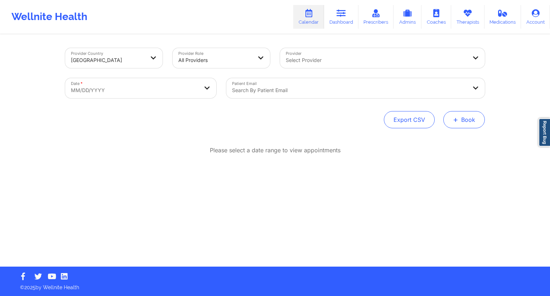
click at [481, 117] on button "+ Book" at bounding box center [464, 119] width 42 height 17
click at [445, 142] on button "Therapy Session" at bounding box center [452, 142] width 55 height 12
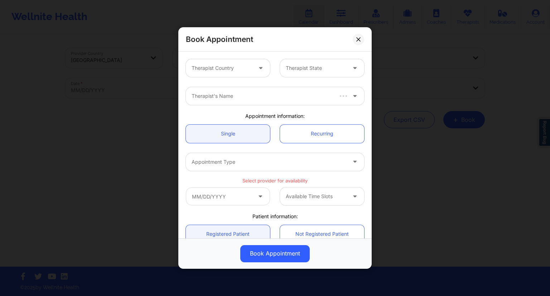
click at [222, 68] on div at bounding box center [222, 68] width 60 height 9
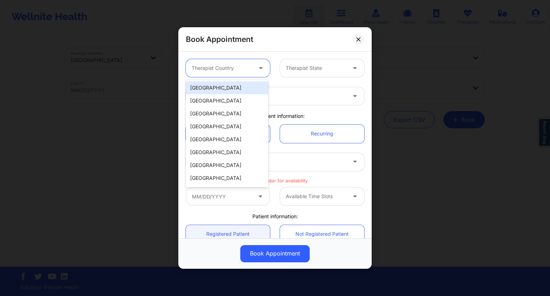
click at [213, 88] on div "[GEOGRAPHIC_DATA]" at bounding box center [227, 87] width 82 height 13
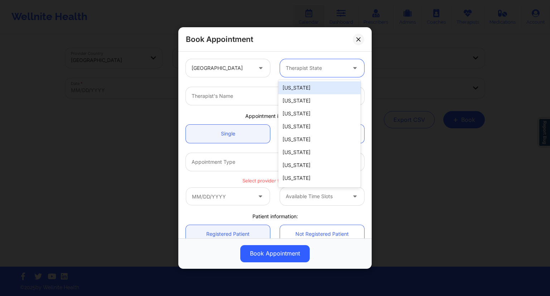
drag, startPoint x: 296, startPoint y: 68, endPoint x: 296, endPoint y: 72, distance: 3.9
click at [296, 68] on div at bounding box center [316, 68] width 60 height 9
type input "ny"
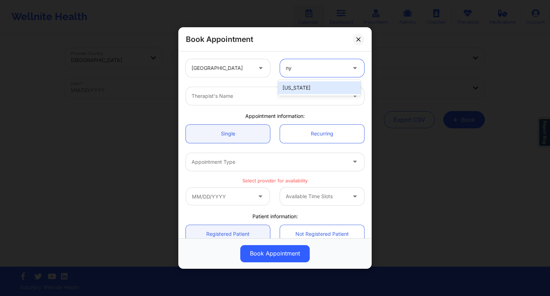
drag, startPoint x: 292, startPoint y: 89, endPoint x: 269, endPoint y: 92, distance: 23.5
click at [293, 89] on div "[US_STATE]" at bounding box center [319, 87] width 82 height 13
click at [245, 96] on div at bounding box center [269, 96] width 155 height 9
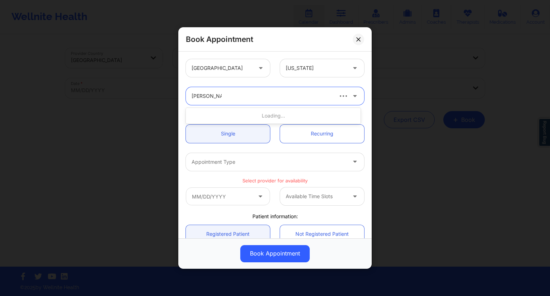
type input "[PERSON_NAME]"
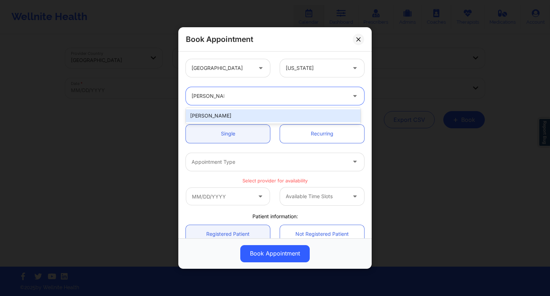
click at [226, 118] on div "[PERSON_NAME]" at bounding box center [273, 115] width 175 height 13
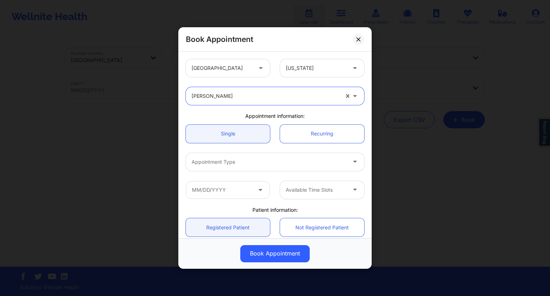
click at [222, 159] on div at bounding box center [269, 161] width 155 height 9
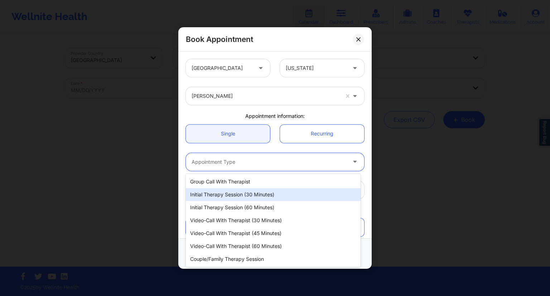
click at [218, 192] on div "Initial Therapy Session (30 minutes)" at bounding box center [273, 194] width 175 height 13
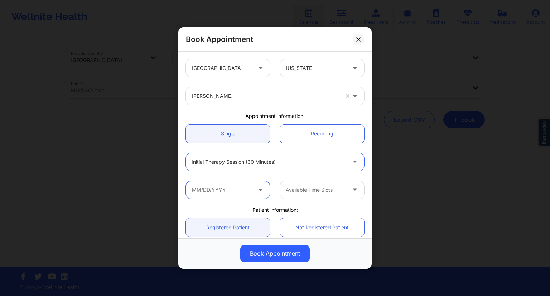
click at [226, 191] on input "text" at bounding box center [228, 190] width 84 height 18
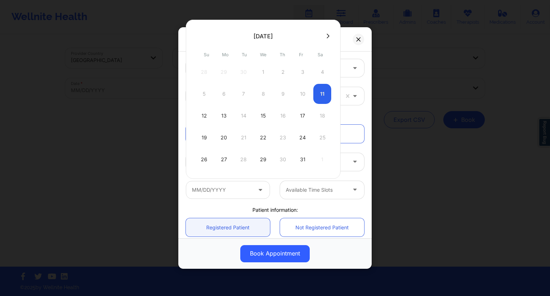
click at [323, 89] on div "5 6 7 8 9 10 11" at bounding box center [263, 94] width 136 height 20
click at [320, 92] on div "5 6 7 8 9 10 11" at bounding box center [263, 94] width 136 height 20
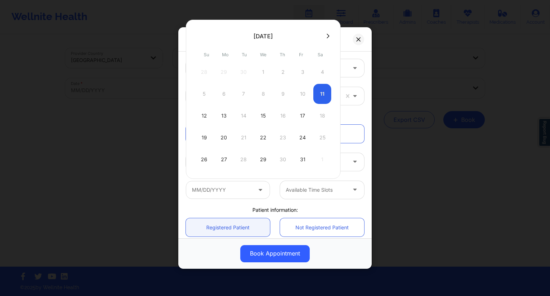
click at [319, 97] on div "5 6 7 8 9 10 11" at bounding box center [263, 94] width 136 height 20
click at [319, 96] on div "5 6 7 8 9 10 11" at bounding box center [263, 94] width 136 height 20
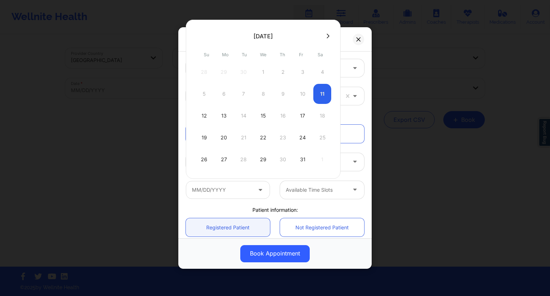
click at [319, 96] on div "5 6 7 8 9 10 11" at bounding box center [263, 94] width 136 height 20
click at [319, 94] on div "5 6 7 8 9 10 11" at bounding box center [263, 94] width 136 height 20
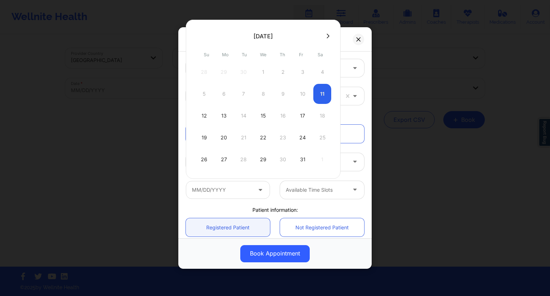
click at [319, 94] on div "5 6 7 8 9 10 11" at bounding box center [263, 94] width 136 height 20
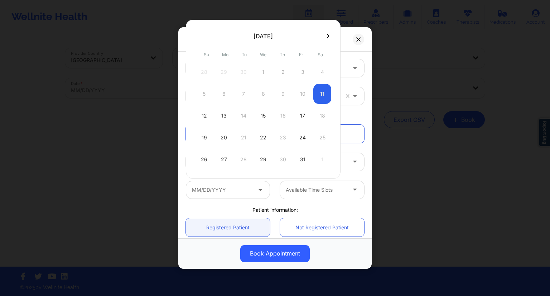
click at [242, 205] on div "[GEOGRAPHIC_DATA] [US_STATE] [PERSON_NAME] Appointment information: Single Recu…" at bounding box center [275, 203] width 188 height 299
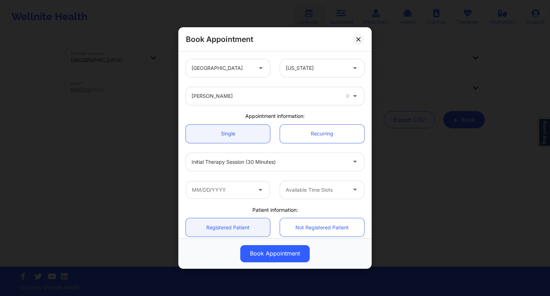
click at [354, 40] on button at bounding box center [358, 39] width 11 height 11
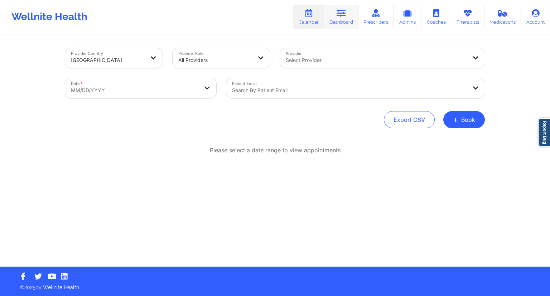
click at [346, 19] on link "Dashboard" at bounding box center [341, 17] width 34 height 24
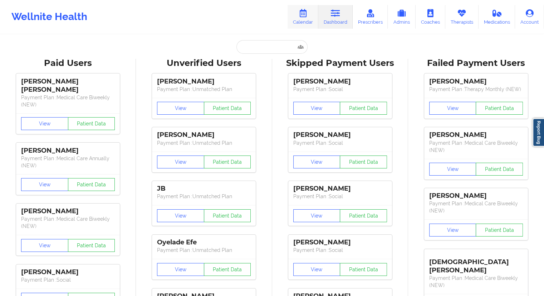
click at [299, 23] on link "Calendar" at bounding box center [303, 17] width 31 height 24
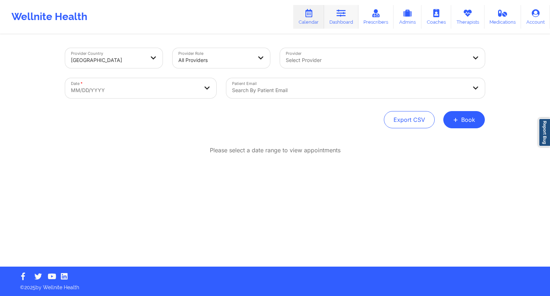
click at [340, 19] on link "Dashboard" at bounding box center [341, 17] width 34 height 24
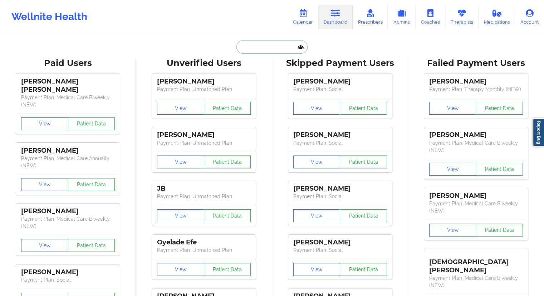
click at [258, 48] on input "text" at bounding box center [272, 47] width 71 height 14
paste input "[EMAIL_ADDRESS][DOMAIN_NAME]"
type input "[EMAIL_ADDRESS][DOMAIN_NAME]"
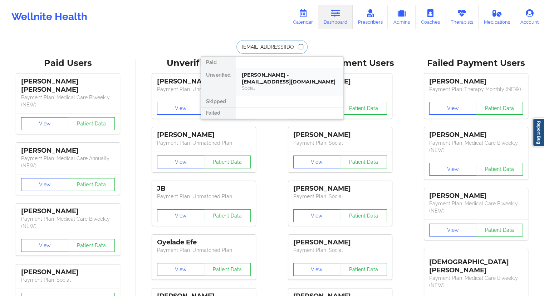
click at [259, 85] on div "Social" at bounding box center [290, 88] width 96 height 6
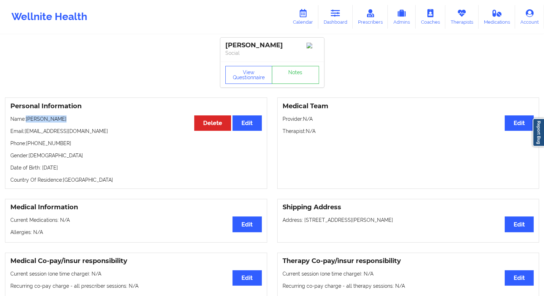
drag, startPoint x: 69, startPoint y: 122, endPoint x: 27, endPoint y: 122, distance: 41.9
click at [27, 122] on p "Name: [PERSON_NAME]" at bounding box center [136, 118] width 252 height 7
drag, startPoint x: 66, startPoint y: 142, endPoint x: 28, endPoint y: 145, distance: 38.8
click at [28, 145] on p "Phone: [PHONE_NUMBER]" at bounding box center [136, 143] width 252 height 7
drag, startPoint x: 86, startPoint y: 132, endPoint x: 26, endPoint y: 131, distance: 60.2
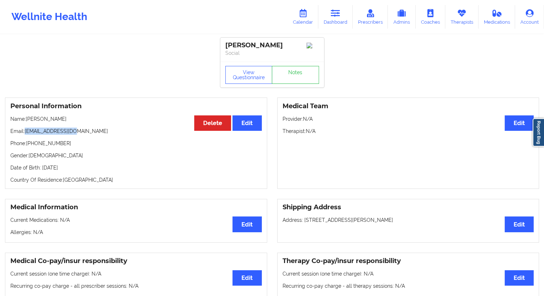
click at [26, 131] on p "Email: [EMAIL_ADDRESS][DOMAIN_NAME]" at bounding box center [136, 130] width 252 height 7
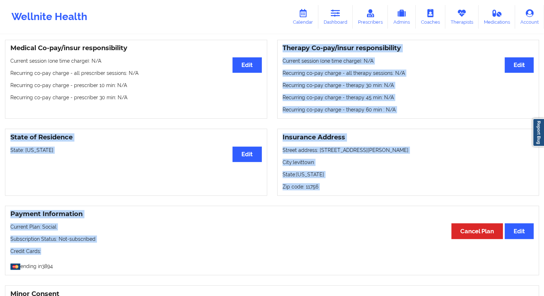
drag, startPoint x: 132, startPoint y: 111, endPoint x: 131, endPoint y: 108, distance: 3.7
click at [132, 110] on div "[PERSON_NAME] Social View Questionnaire Notes Personal Information Edit Delete …" at bounding box center [272, 187] width 544 height 800
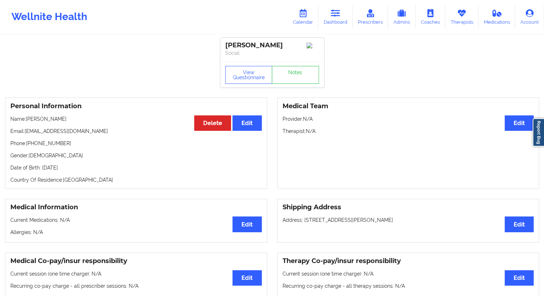
click at [107, 144] on p "Phone: [PHONE_NUMBER]" at bounding box center [136, 143] width 252 height 7
click at [330, 20] on link "Dashboard" at bounding box center [336, 17] width 34 height 24
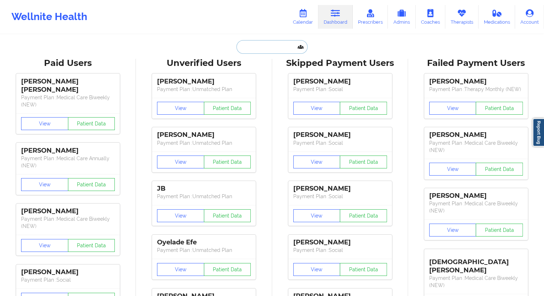
click at [272, 45] on input "text" at bounding box center [272, 47] width 71 height 14
paste input "[PERSON_NAME][EMAIL_ADDRESS][DOMAIN_NAME]"
type input "[PERSON_NAME][EMAIL_ADDRESS][DOMAIN_NAME]"
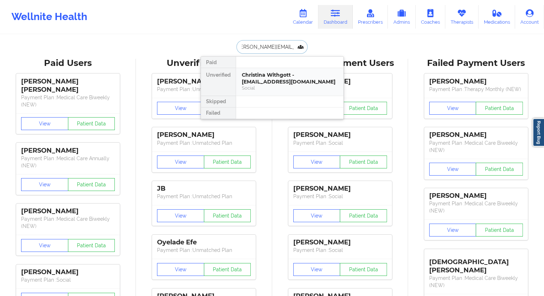
click at [262, 76] on div "Christina Withgott - [EMAIL_ADDRESS][DOMAIN_NAME]" at bounding box center [290, 78] width 96 height 13
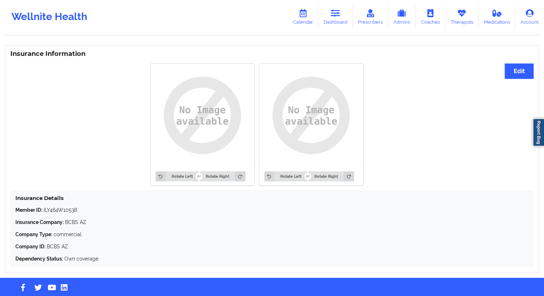
scroll to position [535, 0]
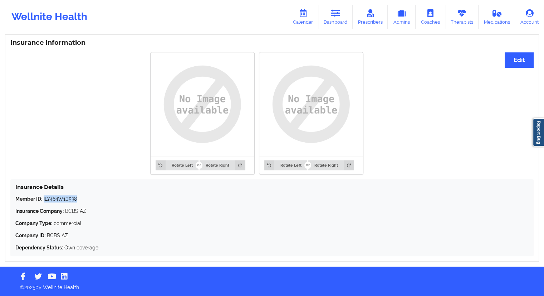
drag, startPoint x: 85, startPoint y: 199, endPoint x: 44, endPoint y: 197, distance: 41.2
click at [44, 197] on p "Member ID: ILY464W10538" at bounding box center [272, 198] width 514 height 7
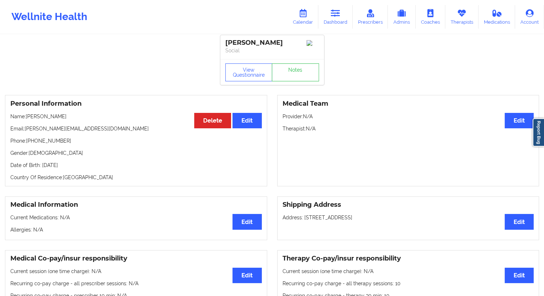
scroll to position [0, 0]
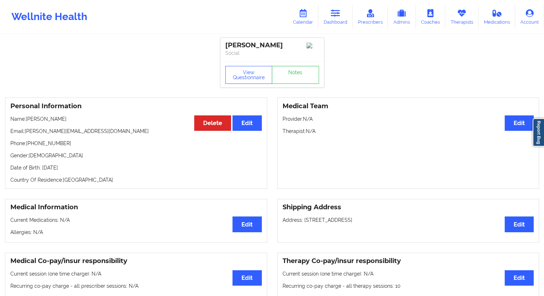
drag, startPoint x: 74, startPoint y: 122, endPoint x: 28, endPoint y: 121, distance: 46.2
click at [28, 121] on p "Name: [PERSON_NAME]" at bounding box center [136, 118] width 252 height 7
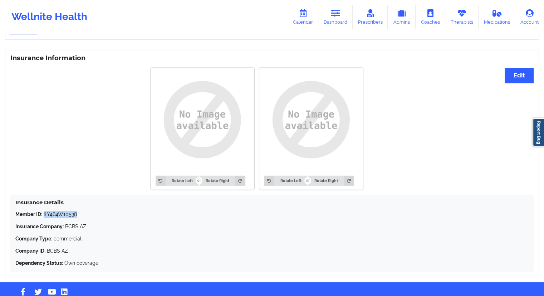
scroll to position [535, 0]
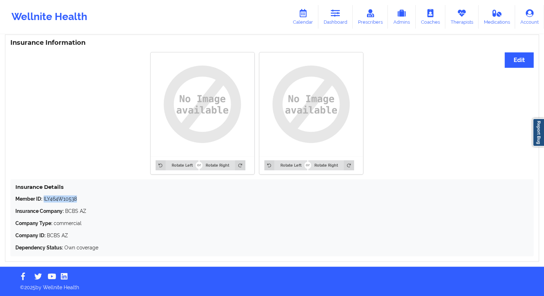
drag, startPoint x: 82, startPoint y: 198, endPoint x: 44, endPoint y: 198, distance: 38.3
click at [44, 198] on p "Member ID: ILY464W10538" at bounding box center [272, 198] width 514 height 7
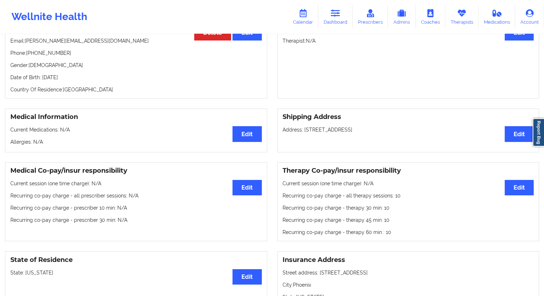
scroll to position [34, 0]
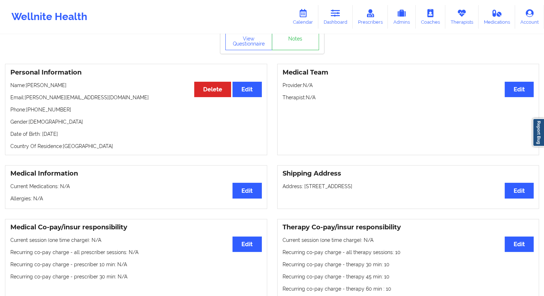
drag, startPoint x: 82, startPoint y: 136, endPoint x: 71, endPoint y: 136, distance: 11.1
click at [71, 136] on p "Date of Birth: [DEMOGRAPHIC_DATA]" at bounding box center [136, 133] width 252 height 7
drag, startPoint x: 82, startPoint y: 87, endPoint x: 26, endPoint y: 87, distance: 55.5
click at [26, 87] on p "Name: [PERSON_NAME]" at bounding box center [136, 85] width 252 height 7
drag, startPoint x: 74, startPoint y: 108, endPoint x: 28, endPoint y: 110, distance: 46.2
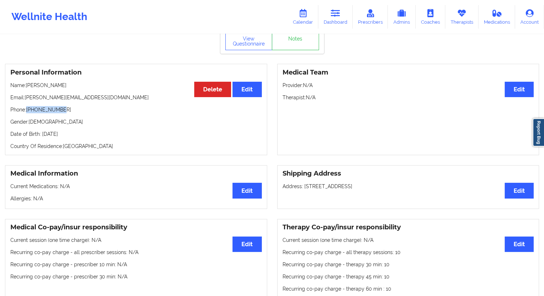
click at [28, 110] on p "Phone: [PHONE_NUMBER]" at bounding box center [136, 109] width 252 height 7
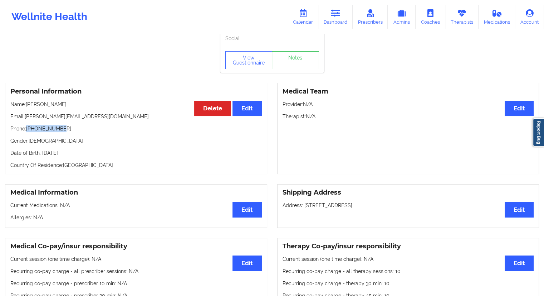
scroll to position [0, 0]
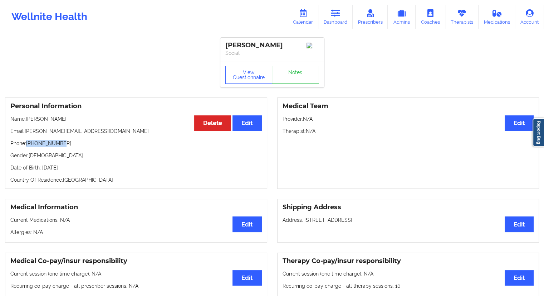
drag, startPoint x: 78, startPoint y: 120, endPoint x: 26, endPoint y: 121, distance: 52.6
click at [26, 121] on p "Name: [PERSON_NAME]" at bounding box center [136, 118] width 252 height 7
click at [459, 20] on link "Therapists" at bounding box center [462, 17] width 33 height 24
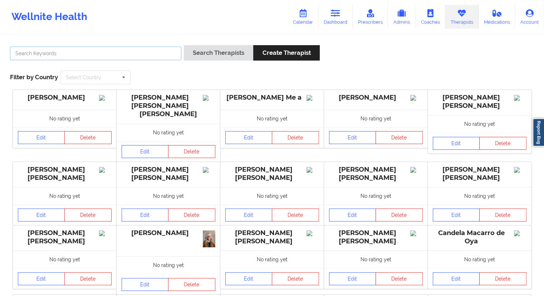
click at [100, 47] on input "text" at bounding box center [95, 54] width 171 height 14
paste input "[PERSON_NAME]"
type input "[PERSON_NAME]"
click at [194, 51] on button "Search Therapists" at bounding box center [218, 52] width 69 height 15
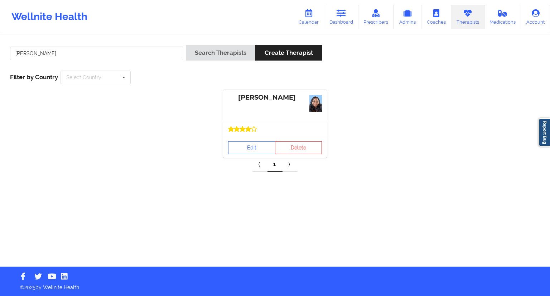
click at [243, 137] on div "Edit Delete" at bounding box center [275, 147] width 104 height 21
click at [246, 150] on link "Edit" at bounding box center [251, 147] width 47 height 13
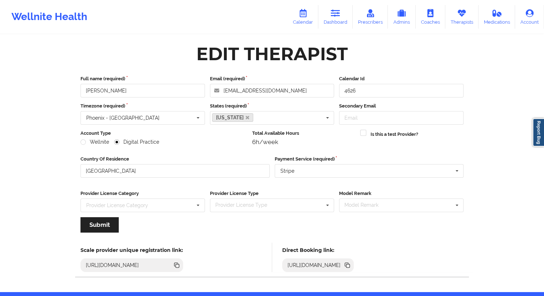
click at [352, 265] on icon at bounding box center [348, 265] width 8 height 8
click at [456, 15] on link "Therapists" at bounding box center [462, 17] width 33 height 24
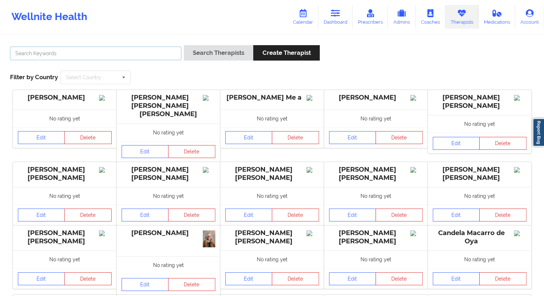
click at [84, 52] on input "text" at bounding box center [95, 54] width 171 height 14
paste input "[US_STATE][PERSON_NAME]"
type input "[US_STATE][PERSON_NAME]"
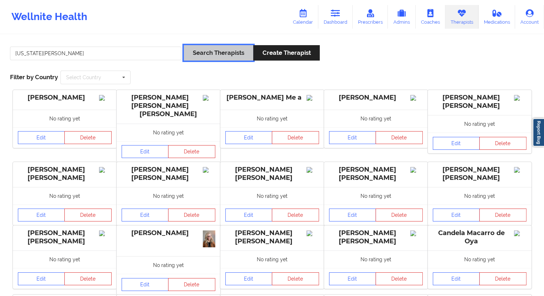
click at [217, 49] on button "Search Therapists" at bounding box center [218, 52] width 69 height 15
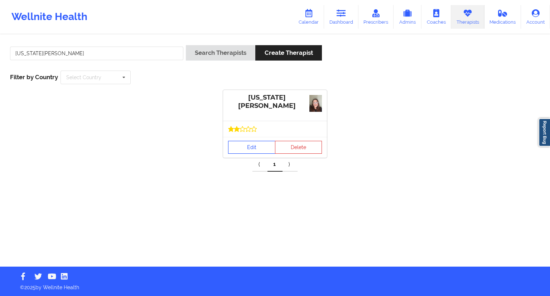
click at [244, 151] on link "Edit" at bounding box center [251, 147] width 47 height 13
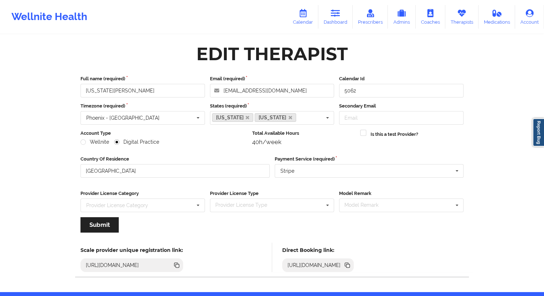
click at [350, 265] on icon at bounding box center [348, 266] width 4 height 4
click at [367, 21] on link "Prescribers" at bounding box center [370, 17] width 35 height 24
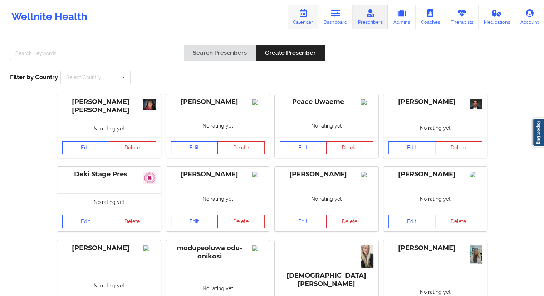
click at [305, 14] on icon at bounding box center [303, 13] width 9 height 8
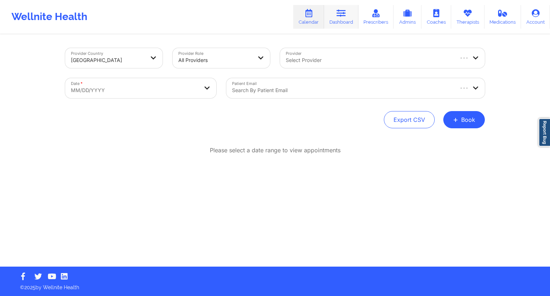
click at [337, 21] on link "Dashboard" at bounding box center [341, 17] width 34 height 24
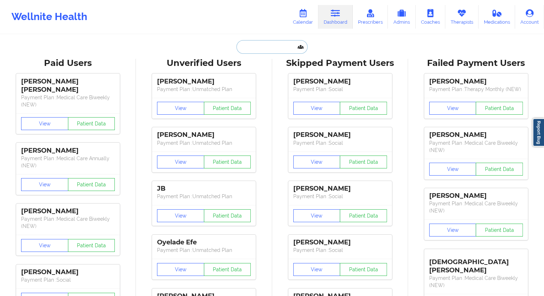
click at [262, 50] on input "text" at bounding box center [272, 47] width 71 height 14
paste input "[PERSON_NAME][EMAIL_ADDRESS][DOMAIN_NAME]"
type input "[PERSON_NAME][EMAIL_ADDRESS][DOMAIN_NAME]"
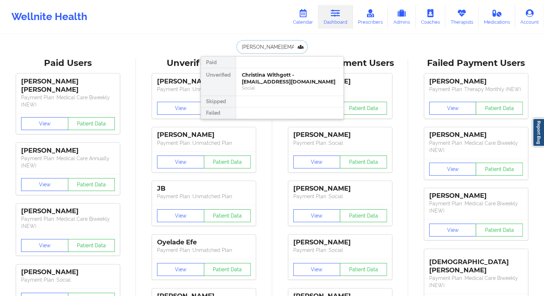
scroll to position [0, 6]
click at [273, 77] on div "Christina Withgott - [EMAIL_ADDRESS][DOMAIN_NAME]" at bounding box center [290, 78] width 96 height 13
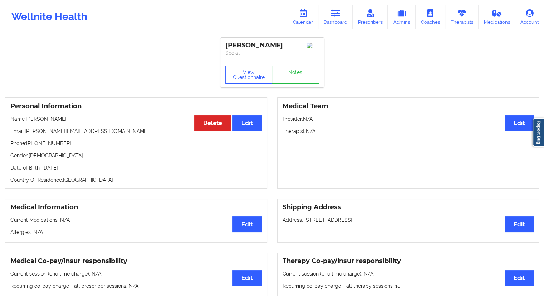
drag, startPoint x: 72, startPoint y: 121, endPoint x: 26, endPoint y: 121, distance: 45.1
click at [26, 121] on p "Name: [PERSON_NAME]" at bounding box center [136, 118] width 252 height 7
click at [305, 20] on link "Calendar" at bounding box center [303, 17] width 31 height 24
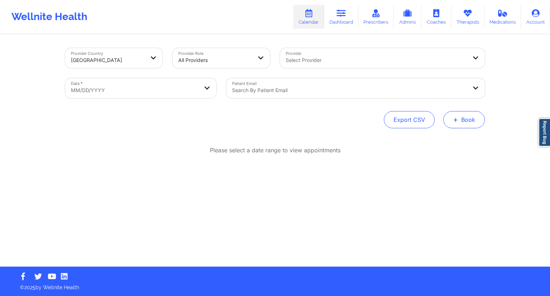
click at [472, 123] on button "+ Book" at bounding box center [464, 119] width 42 height 17
click at [455, 142] on button "Therapy Session" at bounding box center [452, 142] width 55 height 12
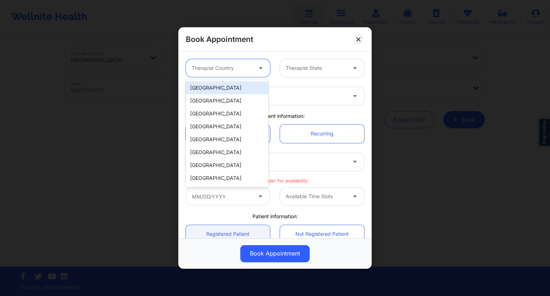
click at [223, 67] on div at bounding box center [222, 68] width 60 height 9
drag, startPoint x: 219, startPoint y: 86, endPoint x: 248, endPoint y: 86, distance: 28.6
click at [219, 86] on div "[GEOGRAPHIC_DATA]" at bounding box center [227, 87] width 82 height 13
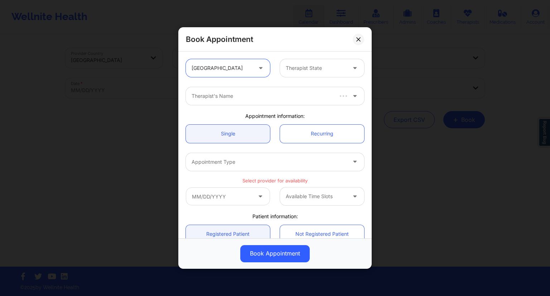
click at [301, 69] on div at bounding box center [316, 68] width 60 height 9
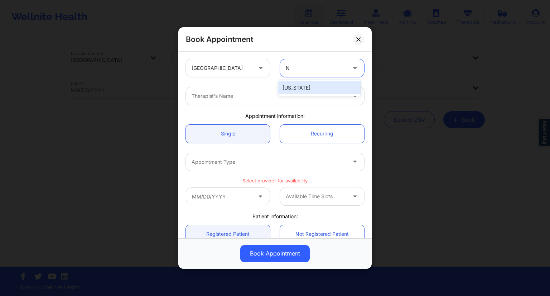
type input "NY"
click at [302, 83] on div "[US_STATE]" at bounding box center [319, 87] width 82 height 13
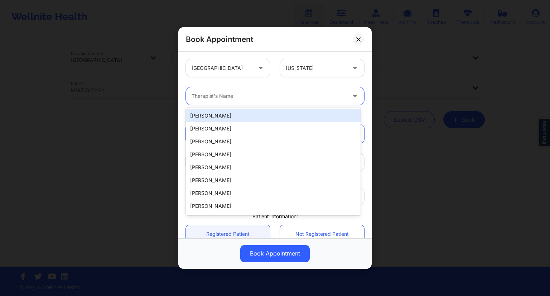
click at [258, 96] on div at bounding box center [269, 96] width 155 height 9
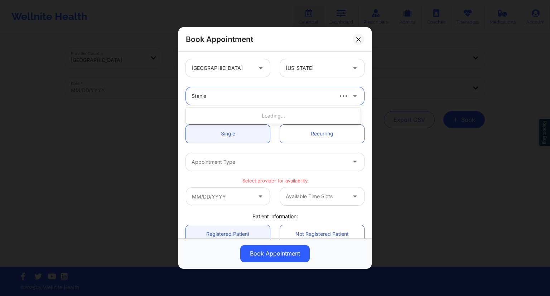
type input "[PERSON_NAME]"
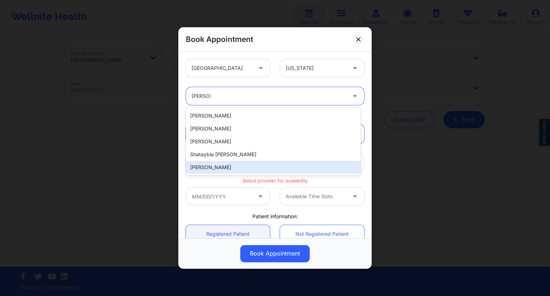
click at [214, 165] on div "[PERSON_NAME]" at bounding box center [273, 167] width 175 height 13
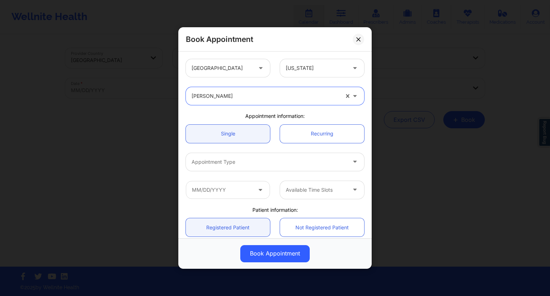
click at [243, 164] on div at bounding box center [269, 161] width 155 height 9
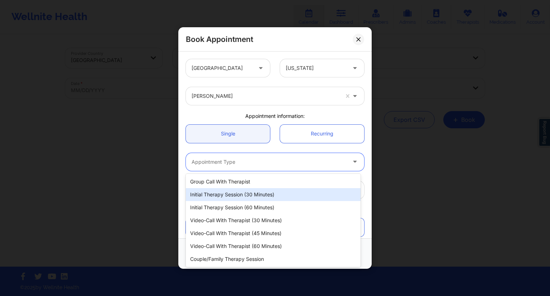
click at [247, 192] on div "Initial Therapy Session (30 minutes)" at bounding box center [273, 194] width 175 height 13
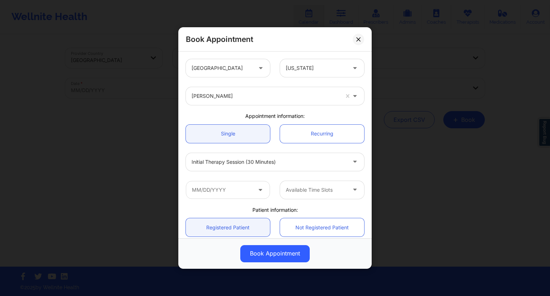
click at [291, 148] on div "Initial Therapy Session (30 minutes)" at bounding box center [275, 162] width 188 height 28
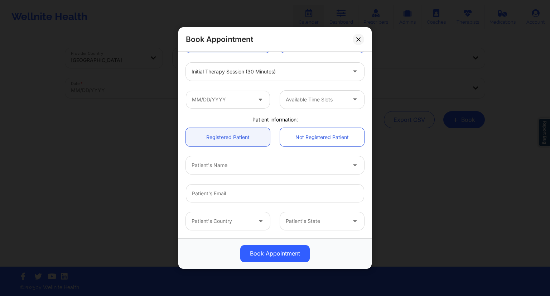
scroll to position [93, 0]
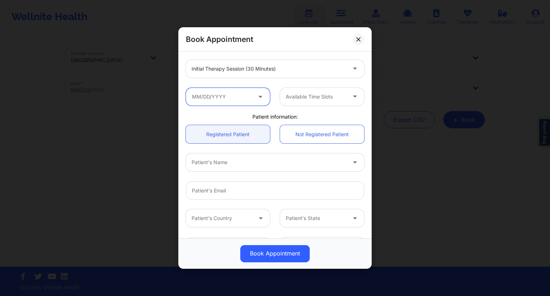
click at [222, 98] on input "text" at bounding box center [228, 97] width 84 height 18
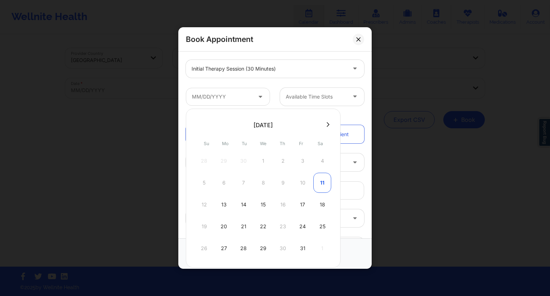
click at [317, 185] on div "11" at bounding box center [322, 183] width 18 height 20
type input "[DATE]"
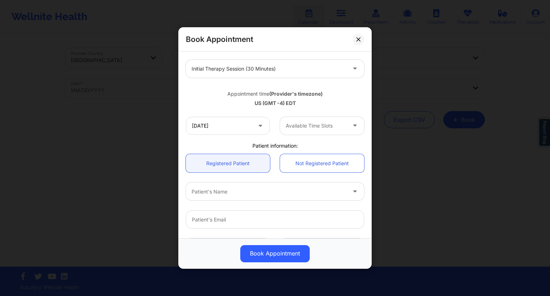
click at [318, 123] on div at bounding box center [316, 125] width 60 height 9
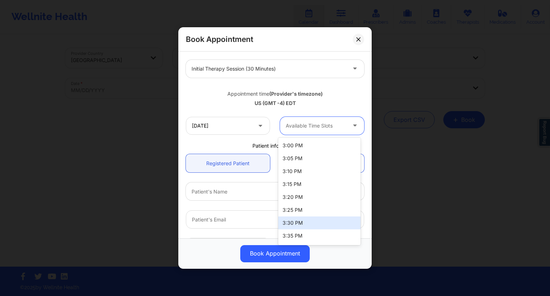
scroll to position [72, 0]
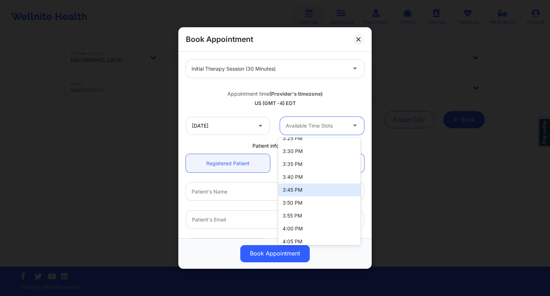
click at [299, 189] on div "3:45 PM" at bounding box center [319, 189] width 82 height 13
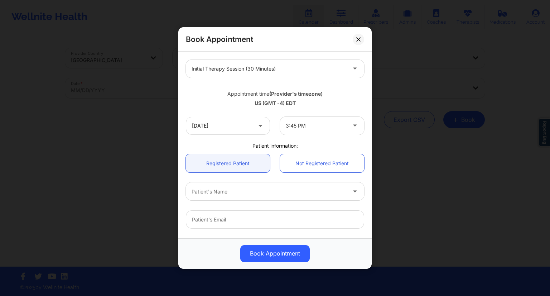
click at [286, 137] on div "[DATE] 3:45 PM" at bounding box center [275, 126] width 188 height 28
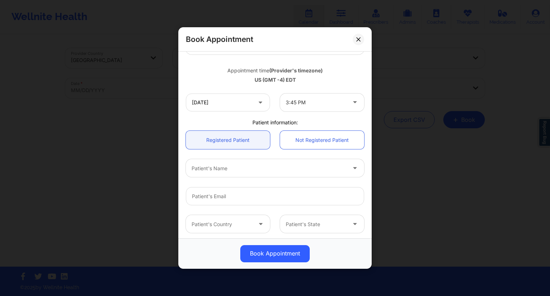
scroll to position [129, 0]
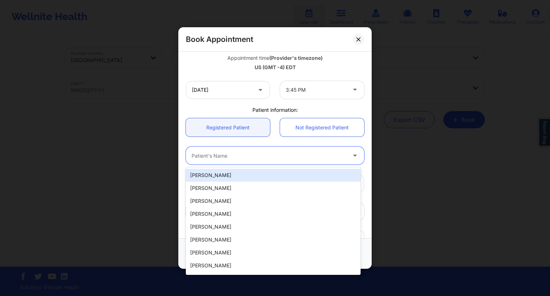
click at [211, 151] on div at bounding box center [269, 155] width 155 height 9
paste input "[PERSON_NAME]"
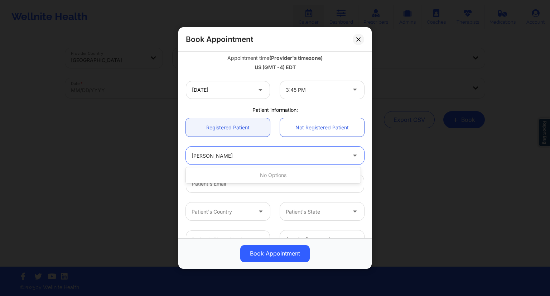
click at [220, 155] on input "[PERSON_NAME]" at bounding box center [216, 155] width 49 height 7
type input "[PERSON_NAME]"
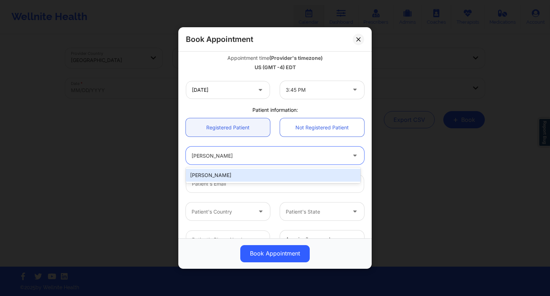
click at [218, 172] on div "[PERSON_NAME]" at bounding box center [273, 175] width 175 height 13
type input "[EMAIL_ADDRESS][DOMAIN_NAME]"
type input "3476970734"
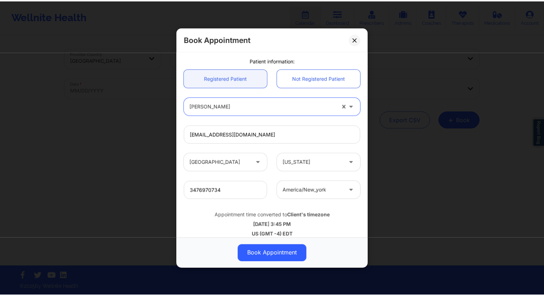
scroll to position [185, 0]
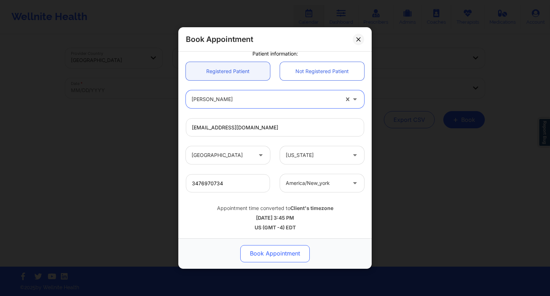
click at [281, 257] on button "Book Appointment" at bounding box center [274, 253] width 69 height 17
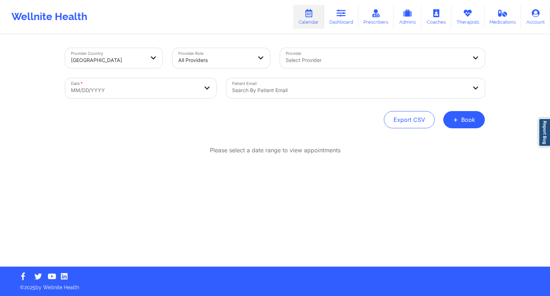
click at [157, 84] on body "Wellnite Health Calendar Dashboard Prescribers Admins Coaches Therapists Medica…" at bounding box center [275, 148] width 550 height 296
select select "2025-8"
select select "2025-9"
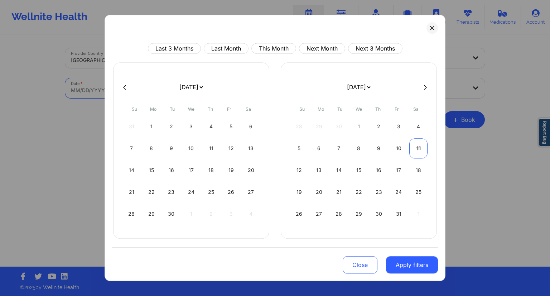
click at [416, 150] on div "11" at bounding box center [418, 148] width 18 height 20
select select "2025-9"
select select "2025-10"
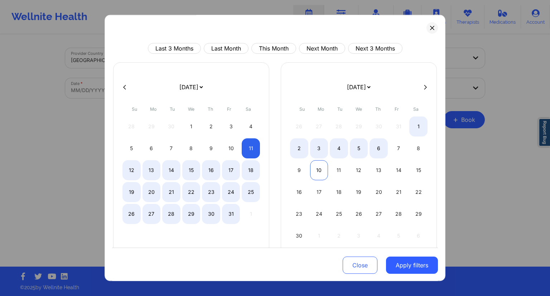
select select "2025-9"
select select "2025-10"
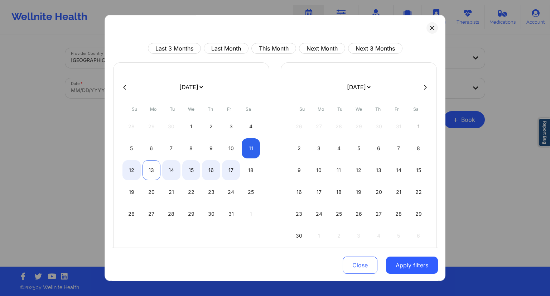
select select "2025-9"
select select "2025-10"
click at [129, 173] on div "12" at bounding box center [131, 170] width 18 height 20
select select "2025-9"
select select "2025-10"
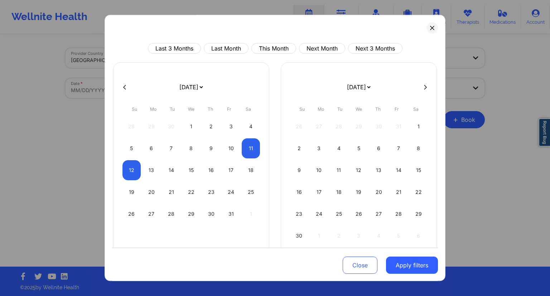
click at [437, 271] on div "Last 3 Months Last Month This Month Next Month Next 3 Months [DATE] [DATE] [DAT…" at bounding box center [275, 148] width 341 height 266
click at [418, 265] on button "Apply filters" at bounding box center [412, 264] width 52 height 17
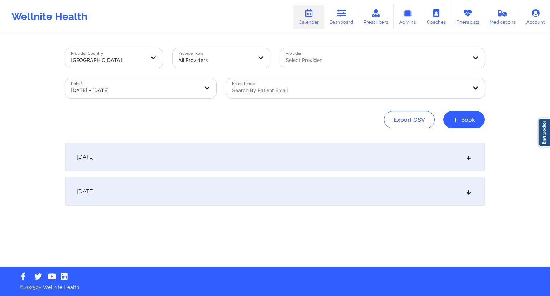
click at [302, 99] on div "Patient Email Search by patient email" at bounding box center [355, 88] width 268 height 30
click at [301, 88] on div at bounding box center [349, 90] width 235 height 9
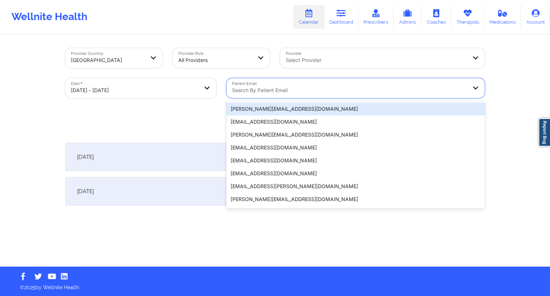
paste input "[EMAIL_ADDRESS][DOMAIN_NAME]"
type input "[EMAIL_ADDRESS][DOMAIN_NAME]"
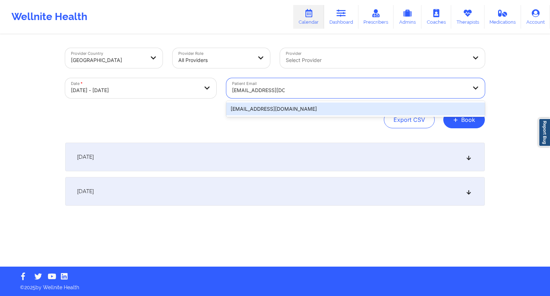
click at [288, 103] on div "[EMAIL_ADDRESS][DOMAIN_NAME]" at bounding box center [355, 108] width 258 height 13
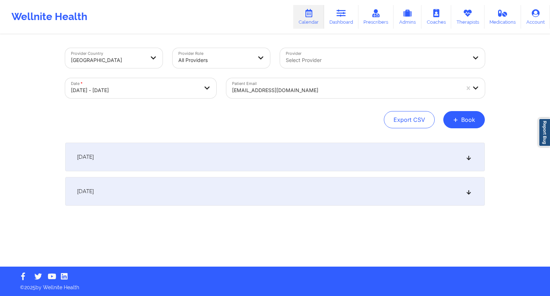
click at [286, 115] on div "Export CSV + Book" at bounding box center [275, 119] width 420 height 17
click at [189, 154] on div "[DATE]" at bounding box center [275, 156] width 420 height 29
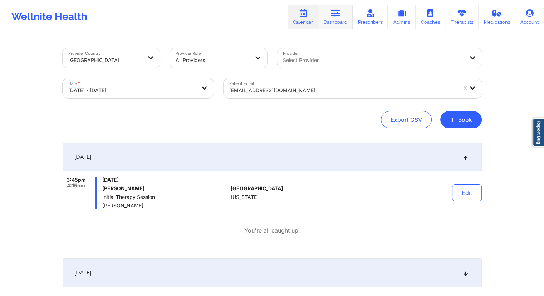
click at [334, 18] on link "Dashboard" at bounding box center [336, 17] width 34 height 24
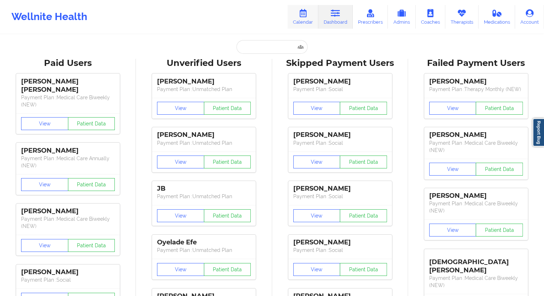
click at [304, 25] on link "Calendar" at bounding box center [303, 17] width 31 height 24
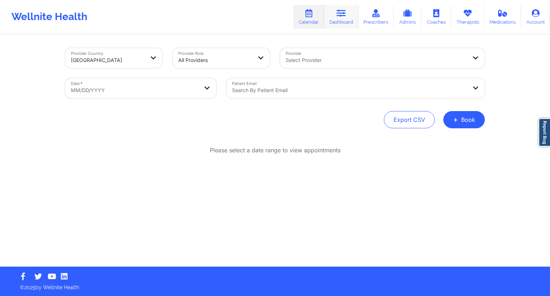
click at [337, 15] on link "Dashboard" at bounding box center [341, 17] width 34 height 24
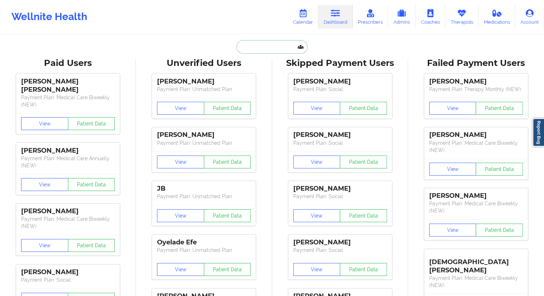
click at [266, 49] on input "text" at bounding box center [272, 47] width 71 height 14
paste input "[EMAIL_ADDRESS][DOMAIN_NAME]"
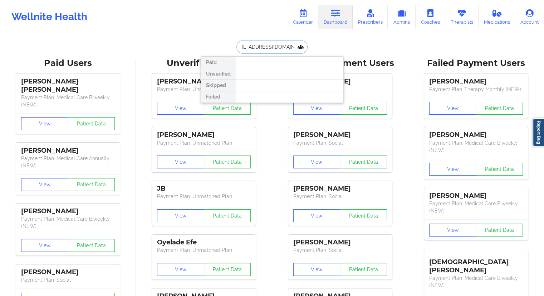
click at [258, 48] on input "[EMAIL_ADDRESS][DOMAIN_NAME]" at bounding box center [272, 47] width 71 height 14
click at [265, 48] on input "[EMAIL_ADDRESS][DOMAIN_NAME]" at bounding box center [272, 47] width 71 height 14
paste input "[PERSON_NAME]"
drag, startPoint x: 279, startPoint y: 48, endPoint x: 210, endPoint y: 50, distance: 68.8
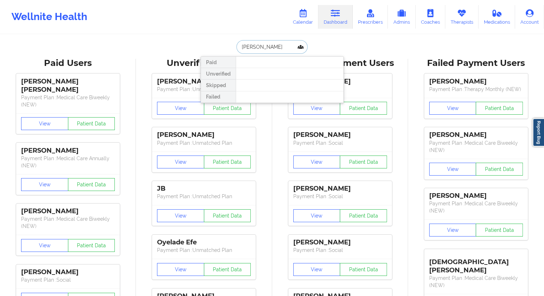
click at [212, 50] on div "[PERSON_NAME] Paid Unverified Skipped Failed" at bounding box center [272, 47] width 143 height 14
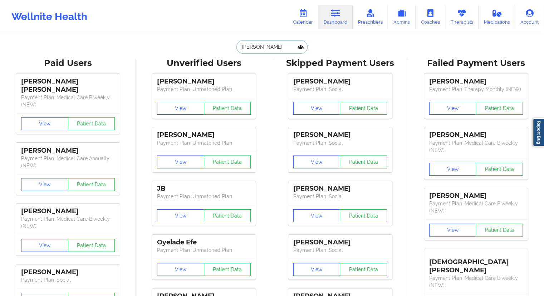
paste input "[EMAIL_ADDRESS][DOMAIN_NAME]"
type input "[EMAIL_ADDRESS][DOMAIN_NAME]"
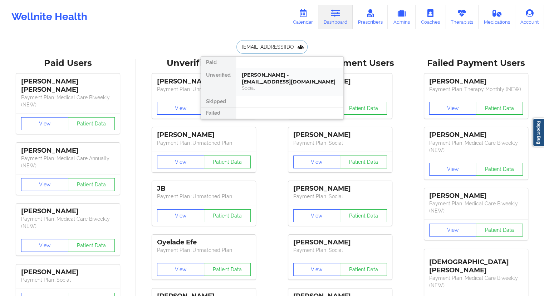
click at [255, 77] on div "[PERSON_NAME] - [EMAIL_ADDRESS][DOMAIN_NAME]" at bounding box center [290, 78] width 96 height 13
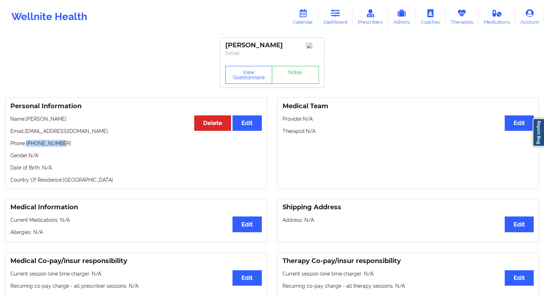
drag, startPoint x: 68, startPoint y: 146, endPoint x: 28, endPoint y: 147, distance: 39.7
click at [28, 147] on p "Phone: [PHONE_NUMBER]" at bounding box center [136, 143] width 252 height 7
drag, startPoint x: 92, startPoint y: 133, endPoint x: 25, endPoint y: 132, distance: 66.9
click at [25, 132] on p "Email: [EMAIL_ADDRESS][DOMAIN_NAME]" at bounding box center [136, 130] width 252 height 7
click at [305, 21] on link "Calendar" at bounding box center [303, 17] width 31 height 24
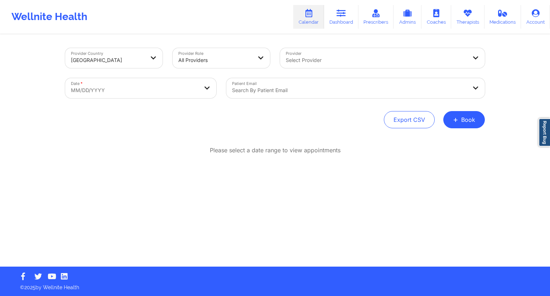
click at [155, 84] on body "Wellnite Health Calendar Dashboard Prescribers Admins Coaches Therapists Medica…" at bounding box center [275, 148] width 550 height 296
select select "2025-8"
select select "2025-9"
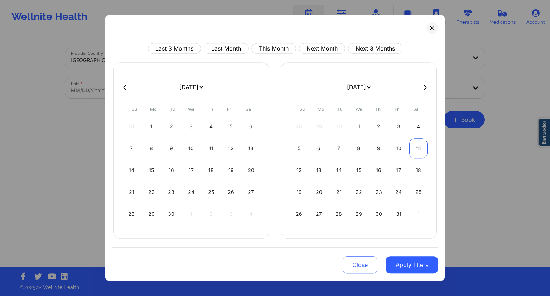
click at [413, 148] on div "11" at bounding box center [418, 148] width 18 height 20
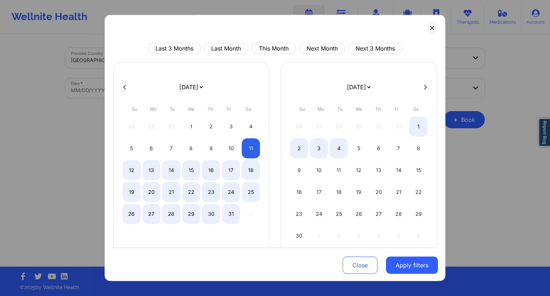
select select "2025-9"
select select "2025-10"
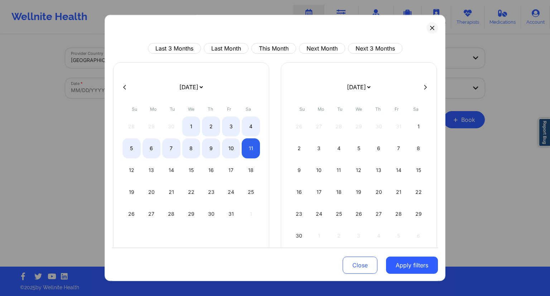
select select "2025-9"
select select "2025-10"
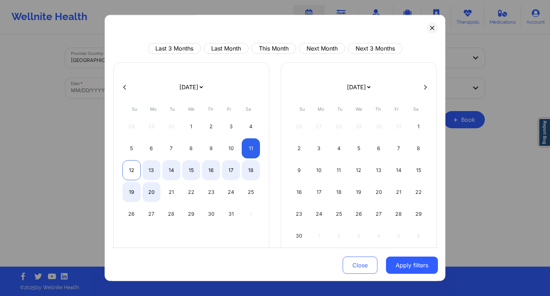
select select "2025-9"
select select "2025-10"
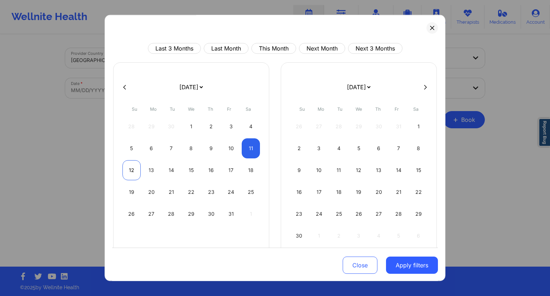
click at [131, 165] on div "12" at bounding box center [131, 170] width 18 height 20
select select "2025-9"
select select "2025-10"
click at [409, 261] on button "Apply filters" at bounding box center [412, 264] width 52 height 17
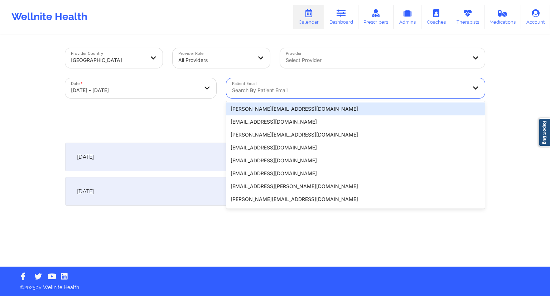
click at [262, 95] on div "Search by patient email" at bounding box center [346, 88] width 241 height 20
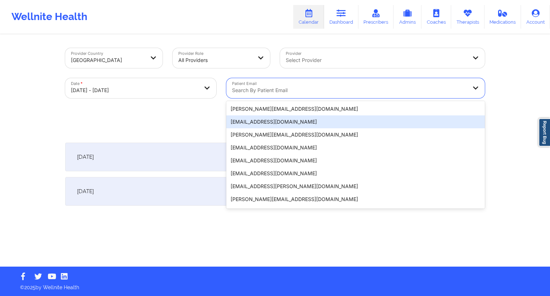
paste input "[EMAIL_ADDRESS][DOMAIN_NAME]"
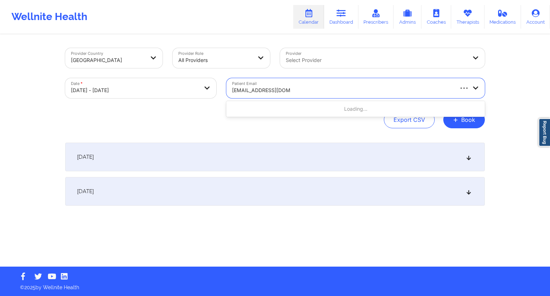
type input "[EMAIL_ADDRESS][DOMAIN_NAME]"
click at [195, 130] on div "Provider Country [GEOGRAPHIC_DATA] Provider Role All Providers Provider Select …" at bounding box center [275, 150] width 430 height 231
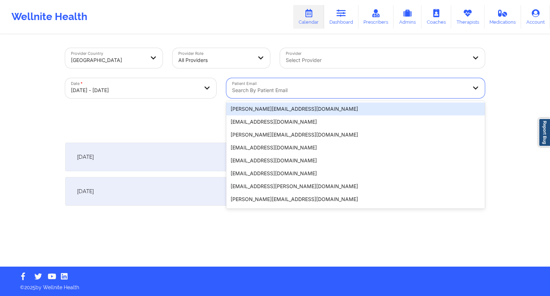
click at [252, 90] on div at bounding box center [349, 90] width 235 height 9
paste input "[EMAIL_ADDRESS][DOMAIN_NAME]"
type input "[EMAIL_ADDRESS][DOMAIN_NAME]"
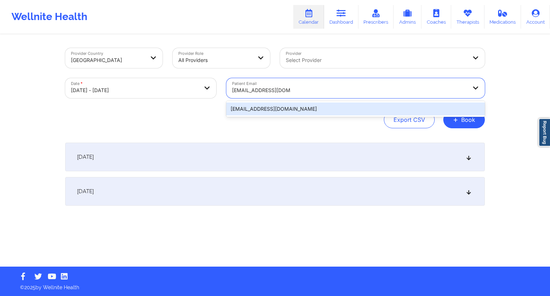
click at [265, 108] on div "[EMAIL_ADDRESS][DOMAIN_NAME]" at bounding box center [355, 108] width 258 height 13
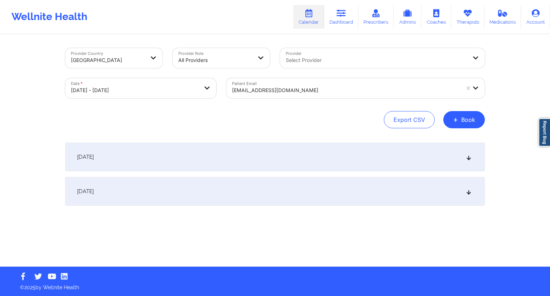
click at [256, 163] on div "[DATE]" at bounding box center [275, 156] width 420 height 29
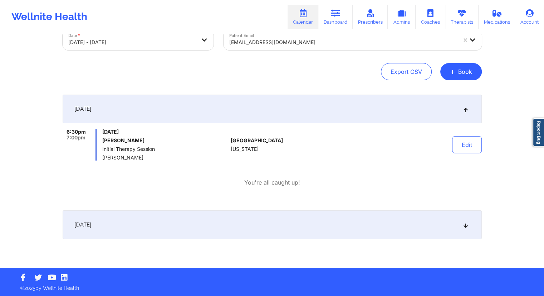
scroll to position [49, 0]
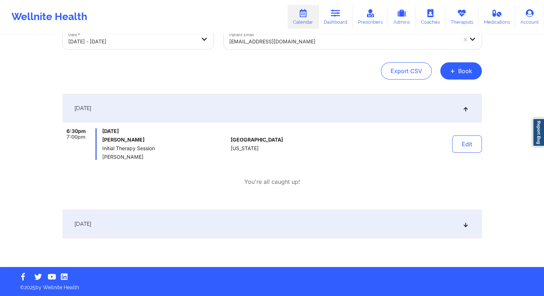
click at [218, 226] on div "[DATE]" at bounding box center [273, 223] width 420 height 29
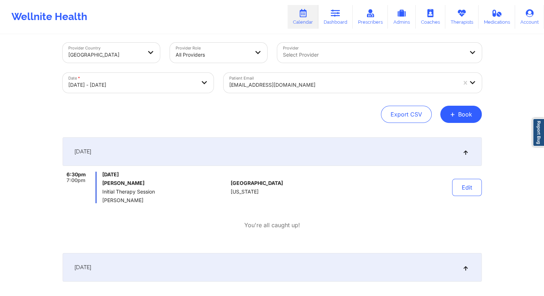
scroll to position [0, 0]
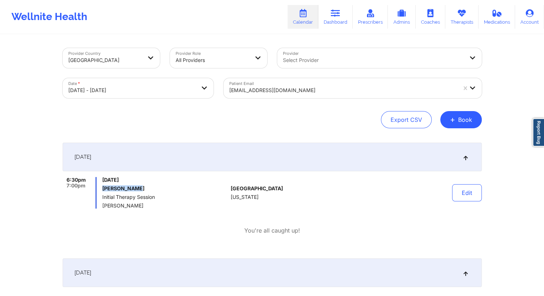
drag, startPoint x: 142, startPoint y: 187, endPoint x: 103, endPoint y: 190, distance: 39.1
click at [103, 190] on h6 "[PERSON_NAME]" at bounding box center [165, 188] width 126 height 6
click at [338, 20] on link "Dashboard" at bounding box center [336, 17] width 34 height 24
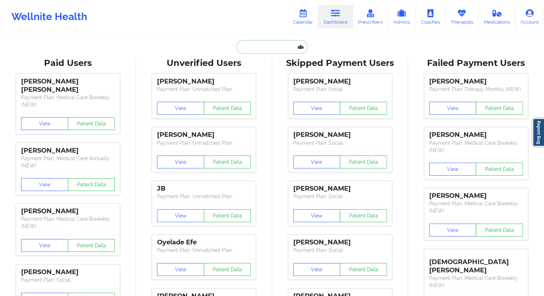
click at [266, 52] on input "text" at bounding box center [272, 47] width 71 height 14
paste input "[EMAIL_ADDRESS][DOMAIN_NAME]"
type input "[EMAIL_ADDRESS][DOMAIN_NAME]"
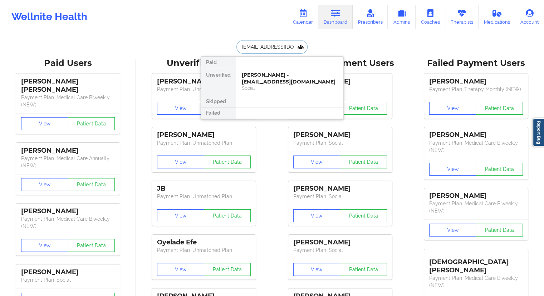
scroll to position [0, 5]
click at [265, 76] on div "[PERSON_NAME] - [EMAIL_ADDRESS][DOMAIN_NAME]" at bounding box center [290, 78] width 96 height 13
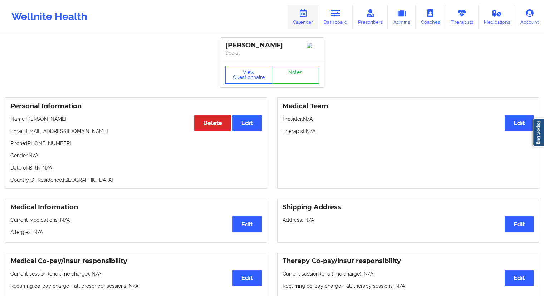
click at [306, 16] on icon at bounding box center [303, 13] width 9 height 8
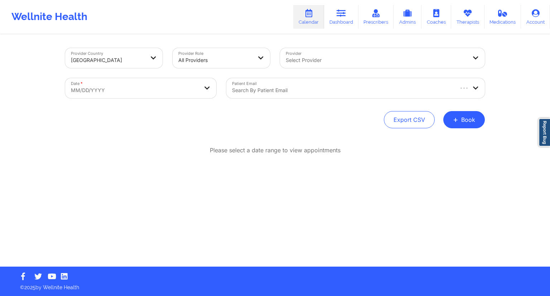
select select "2025-8"
select select "2025-9"
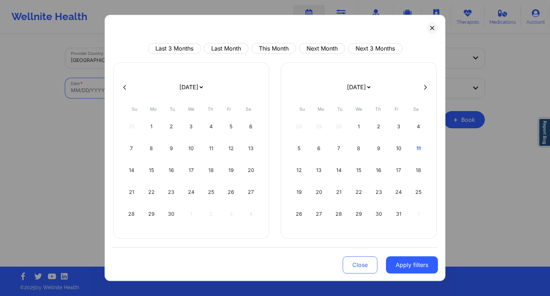
click at [170, 89] on body "Wellnite Health Calendar Dashboard Prescribers Admins Coaches Therapists Medica…" at bounding box center [275, 148] width 550 height 296
click at [248, 152] on div "13" at bounding box center [251, 148] width 18 height 20
select select "2025-8"
select select "2025-9"
select select "2025-8"
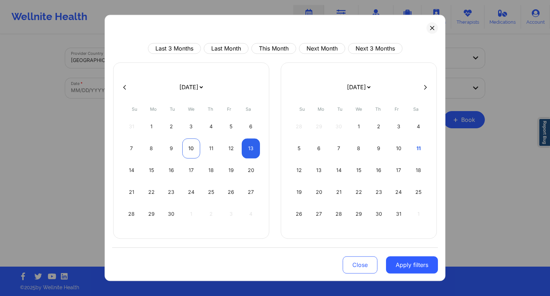
select select "2025-9"
select select "2025-8"
select select "2025-9"
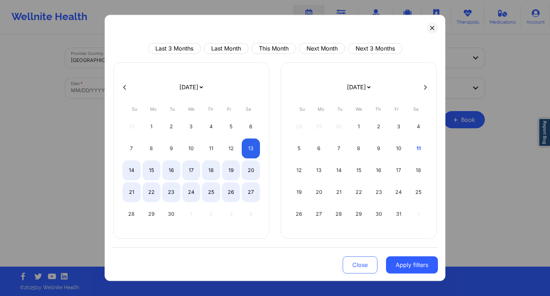
select select "2025-8"
select select "2025-9"
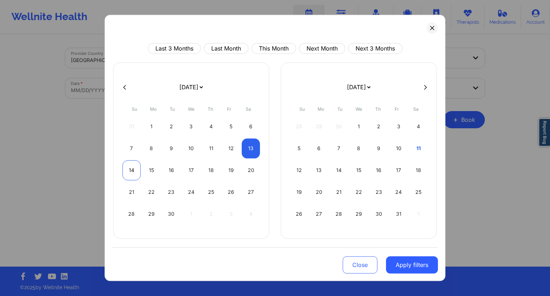
click at [133, 166] on div "14" at bounding box center [131, 170] width 18 height 20
select select "2025-8"
select select "2025-9"
click at [406, 261] on button "Apply filters" at bounding box center [412, 264] width 52 height 17
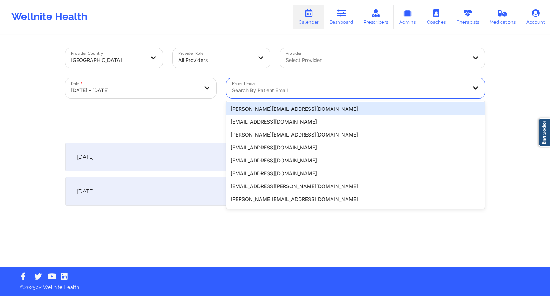
click at [290, 91] on div at bounding box center [349, 90] width 235 height 9
paste input "[EMAIL_ADDRESS][DOMAIN_NAME]"
type input "[EMAIL_ADDRESS][DOMAIN_NAME]"
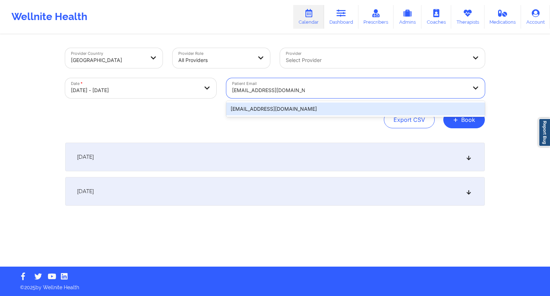
click at [303, 103] on div "[EMAIL_ADDRESS][DOMAIN_NAME]" at bounding box center [355, 108] width 258 height 13
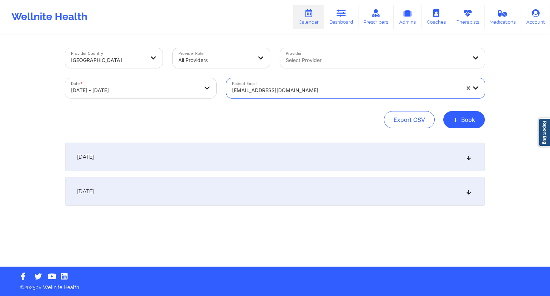
click at [335, 130] on div "Provider Country [GEOGRAPHIC_DATA] Provider Role All Providers Provider Select …" at bounding box center [275, 150] width 430 height 231
click at [213, 165] on div "[DATE]" at bounding box center [275, 156] width 420 height 29
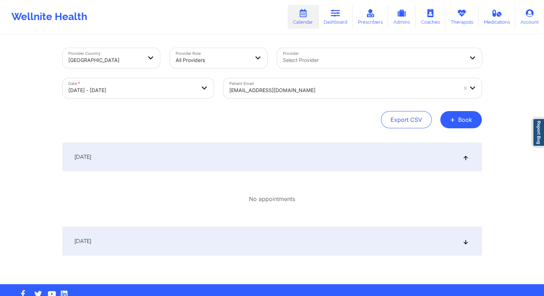
click at [162, 91] on body "Wellnite Health Calendar Dashboard Prescribers Admins Coaches Therapists Medica…" at bounding box center [272, 148] width 544 height 296
select select "2025-8"
select select "2025-9"
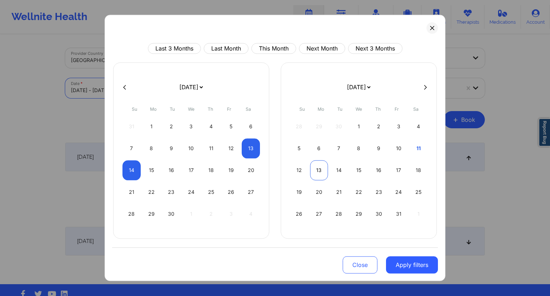
click at [311, 167] on div "13" at bounding box center [319, 170] width 18 height 20
select select "2025-9"
select select "2025-10"
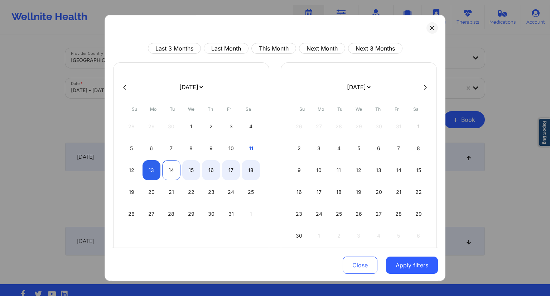
select select "2025-9"
select select "2025-10"
click at [167, 172] on div "14" at bounding box center [171, 170] width 18 height 20
select select "2025-9"
select select "2025-10"
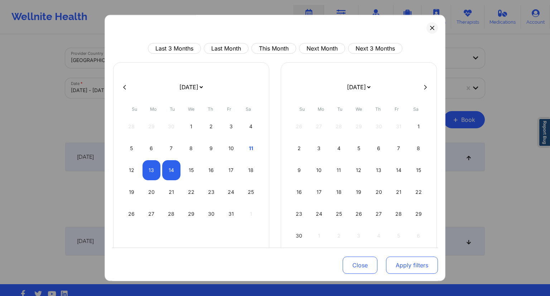
click at [418, 263] on button "Apply filters" at bounding box center [412, 264] width 52 height 17
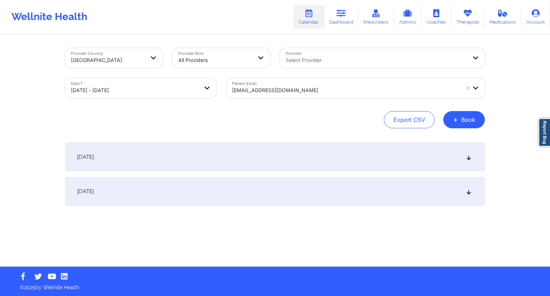
click at [320, 88] on div at bounding box center [346, 90] width 228 height 9
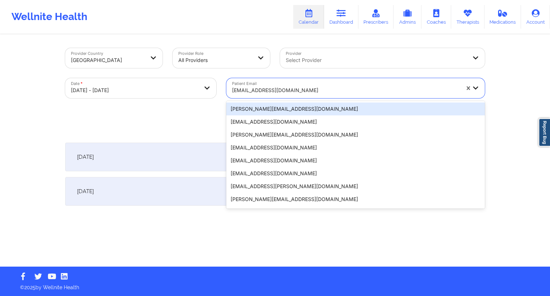
click at [197, 111] on div "Export CSV + Book" at bounding box center [275, 119] width 420 height 17
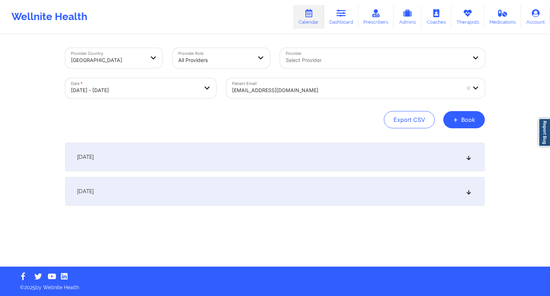
click at [231, 151] on div "[DATE]" at bounding box center [275, 156] width 420 height 29
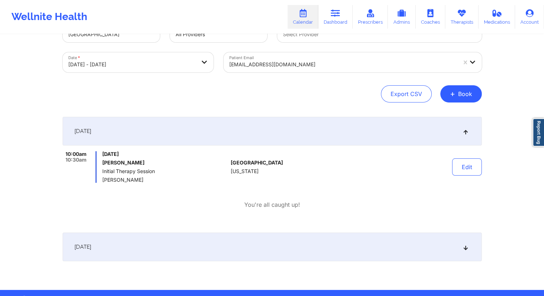
scroll to position [49, 0]
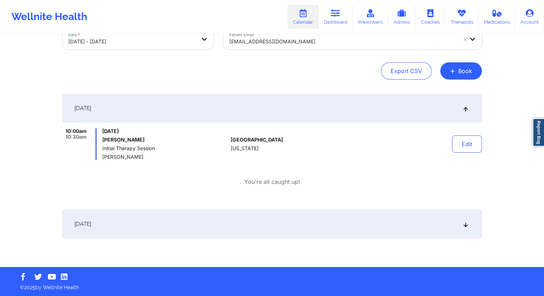
click at [188, 223] on div "[DATE]" at bounding box center [273, 223] width 420 height 29
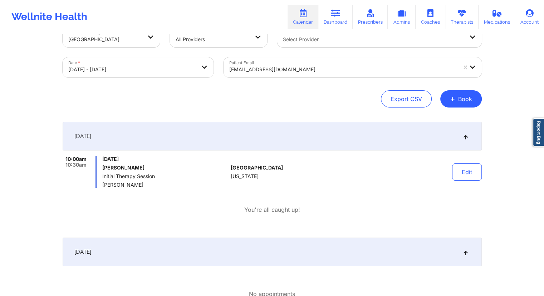
scroll to position [0, 0]
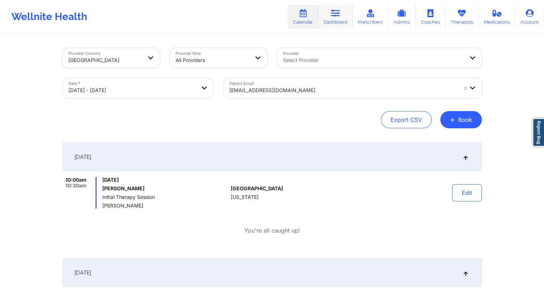
click at [335, 13] on icon at bounding box center [335, 13] width 9 height 8
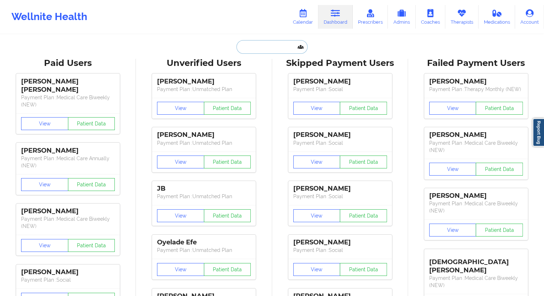
click at [258, 49] on input "text" at bounding box center [272, 47] width 71 height 14
paste input "[EMAIL_ADDRESS][DOMAIN_NAME]"
type input "[EMAIL_ADDRESS][DOMAIN_NAME]"
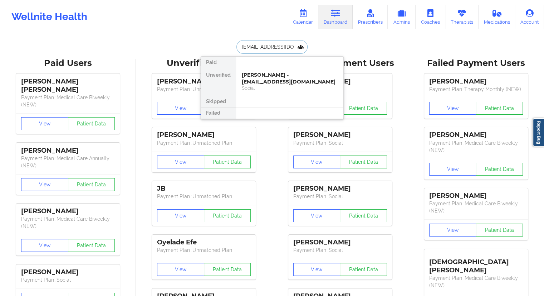
scroll to position [0, 13]
click at [261, 84] on div "Robert Cornish - [EMAIL_ADDRESS][DOMAIN_NAME]" at bounding box center [290, 78] width 96 height 13
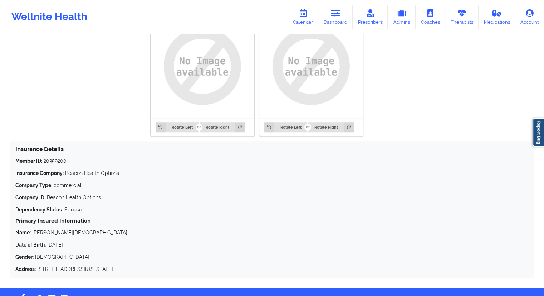
scroll to position [594, 0]
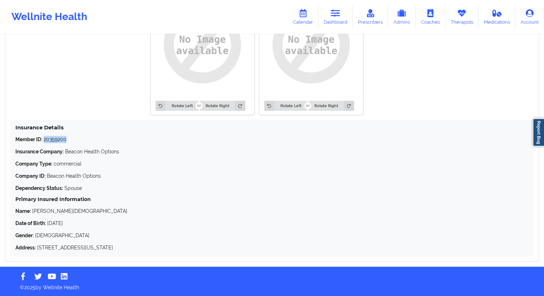
drag, startPoint x: 75, startPoint y: 139, endPoint x: 45, endPoint y: 139, distance: 30.1
click at [45, 139] on p "Member ID: 20359200" at bounding box center [272, 139] width 514 height 7
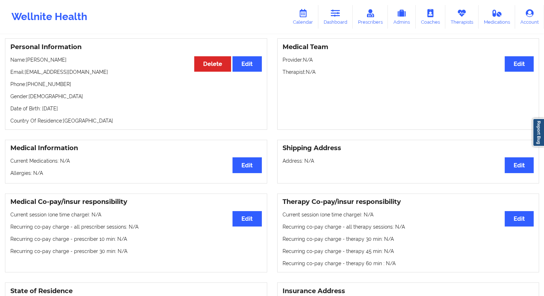
scroll to position [0, 0]
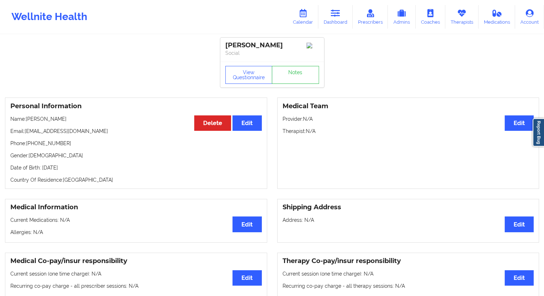
drag, startPoint x: 67, startPoint y: 118, endPoint x: 26, endPoint y: 119, distance: 41.5
click at [26, 119] on p "Name: [PERSON_NAME]" at bounding box center [136, 118] width 252 height 7
drag, startPoint x: 104, startPoint y: 132, endPoint x: 24, endPoint y: 129, distance: 80.2
click at [24, 129] on p "Email: [EMAIL_ADDRESS][DOMAIN_NAME]" at bounding box center [136, 130] width 252 height 7
drag, startPoint x: 67, startPoint y: 145, endPoint x: 27, endPoint y: 143, distance: 40.5
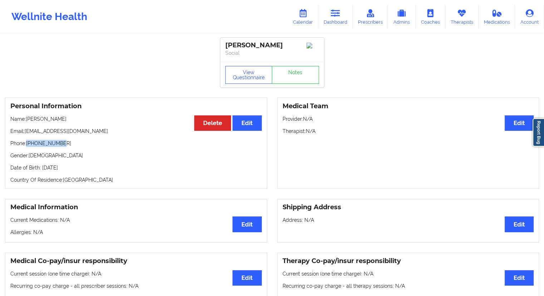
click at [27, 143] on p "Phone: [PHONE_NUMBER]" at bounding box center [136, 143] width 252 height 7
drag, startPoint x: 73, startPoint y: 119, endPoint x: 26, endPoint y: 118, distance: 47.3
click at [26, 118] on p "Name: [PERSON_NAME]" at bounding box center [136, 118] width 252 height 7
click at [342, 21] on link "Dashboard" at bounding box center [336, 17] width 34 height 24
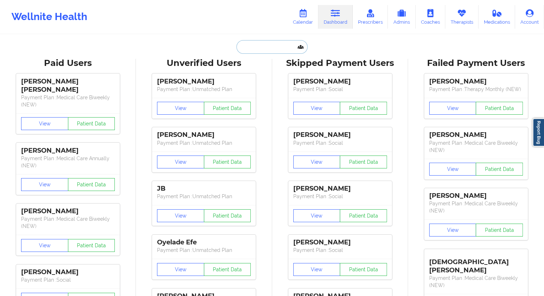
click at [266, 48] on input "text" at bounding box center [272, 47] width 71 height 14
paste input "[EMAIL_ADDRESS][DOMAIN_NAME]"
type input "[EMAIL_ADDRESS][DOMAIN_NAME]"
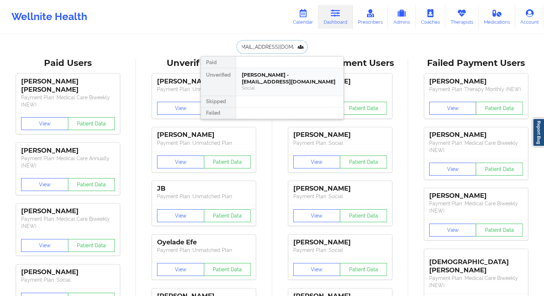
click at [270, 83] on div "[PERSON_NAME] - [EMAIL_ADDRESS][DOMAIN_NAME]" at bounding box center [290, 78] width 96 height 13
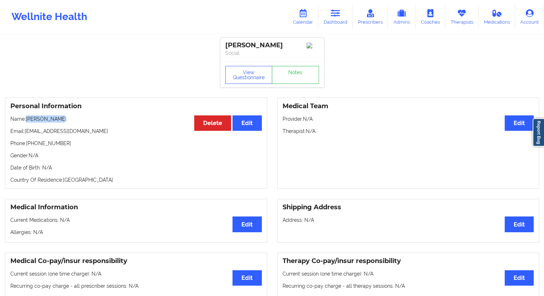
drag, startPoint x: 53, startPoint y: 122, endPoint x: 28, endPoint y: 122, distance: 25.1
click at [28, 122] on p "Name: [PERSON_NAME]" at bounding box center [136, 118] width 252 height 7
click at [332, 18] on link "Dashboard" at bounding box center [336, 17] width 34 height 24
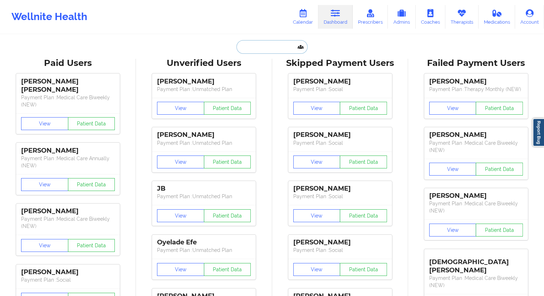
click at [253, 45] on input "text" at bounding box center [272, 47] width 71 height 14
paste input "[PERSON_NAME]"
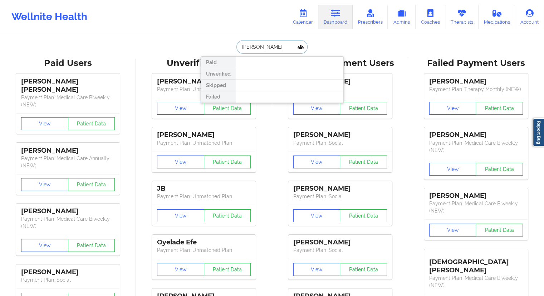
click at [241, 46] on input "[PERSON_NAME]" at bounding box center [272, 47] width 71 height 14
drag, startPoint x: 249, startPoint y: 49, endPoint x: 219, endPoint y: 49, distance: 30.4
click at [220, 49] on div "[PERSON_NAME] Paid Unverified Skipped Failed" at bounding box center [272, 47] width 143 height 14
paste input "[EMAIL_ADDRESS][DOMAIN_NAME]"
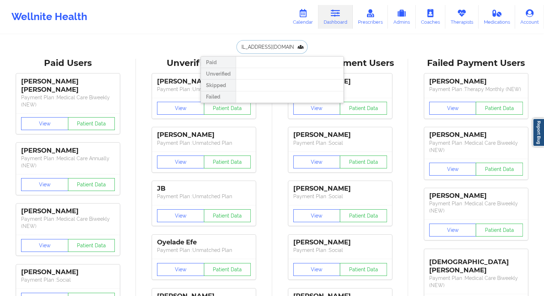
click at [261, 50] on input "[EMAIL_ADDRESS][DOMAIN_NAME]" at bounding box center [272, 47] width 71 height 14
click at [256, 50] on input "[EMAIL_ADDRESS][DOMAIN_NAME]" at bounding box center [272, 47] width 71 height 14
drag, startPoint x: 288, startPoint y: 46, endPoint x: 211, endPoint y: 46, distance: 76.6
click at [211, 46] on div "[PERSON_NAME] Paid Unverified Skipped Failed" at bounding box center [272, 47] width 143 height 14
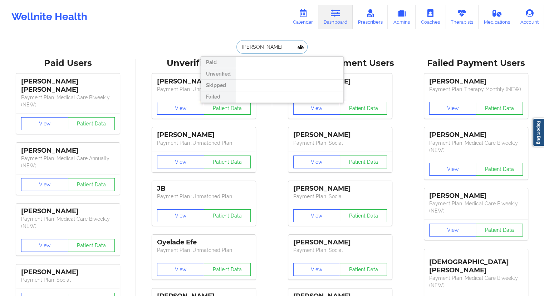
paste input "[EMAIL_ADDRESS][DOMAIN_NAME]"
click at [272, 49] on input "[EMAIL_ADDRESS][DOMAIN_NAME]" at bounding box center [272, 47] width 71 height 14
paste input "[EMAIL_ADDRESS][DOMAIN_NAME]"
type input "[EMAIL_ADDRESS][DOMAIN_NAME]"
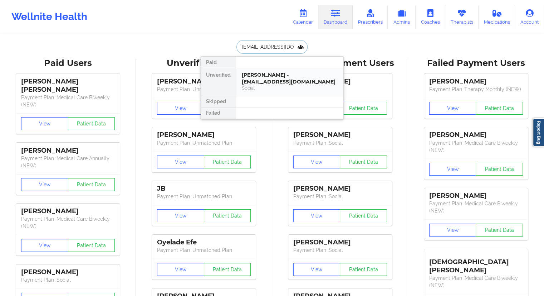
click at [264, 77] on div "[PERSON_NAME] - [EMAIL_ADDRESS][DOMAIN_NAME]" at bounding box center [290, 78] width 96 height 13
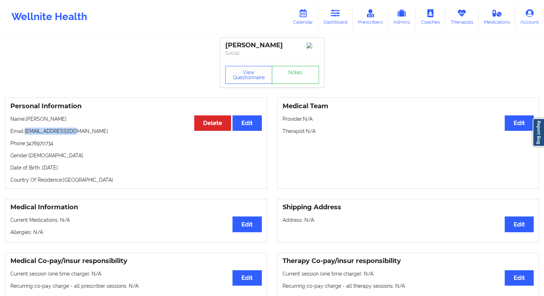
drag, startPoint x: 80, startPoint y: 132, endPoint x: 26, endPoint y: 135, distance: 54.5
click at [26, 135] on p "Email: [EMAIL_ADDRESS][DOMAIN_NAME]" at bounding box center [136, 130] width 252 height 7
drag, startPoint x: 60, startPoint y: 145, endPoint x: 30, endPoint y: 144, distance: 30.1
click at [28, 144] on p "Phone: [PHONE_NUMBER]" at bounding box center [136, 143] width 252 height 7
drag, startPoint x: 85, startPoint y: 118, endPoint x: 27, endPoint y: 121, distance: 58.1
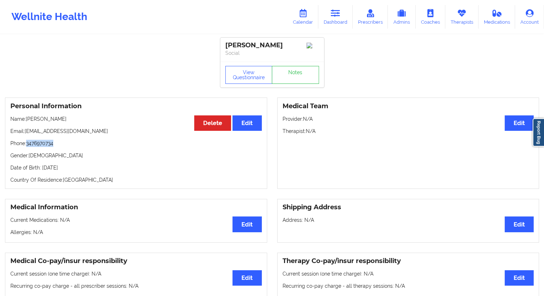
click at [27, 121] on p "Name: [PERSON_NAME]" at bounding box center [136, 118] width 252 height 7
click at [337, 20] on link "Dashboard" at bounding box center [336, 17] width 34 height 24
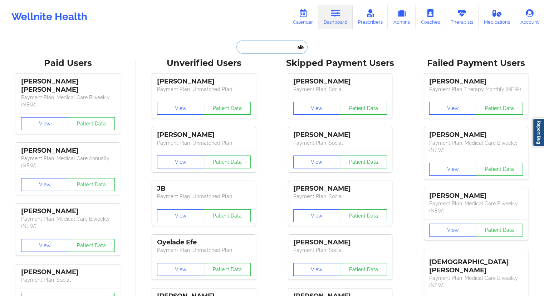
click at [258, 44] on input "text" at bounding box center [272, 47] width 71 height 14
paste input "[EMAIL_ADDRESS][DOMAIN_NAME]"
type input "[EMAIL_ADDRESS][DOMAIN_NAME]"
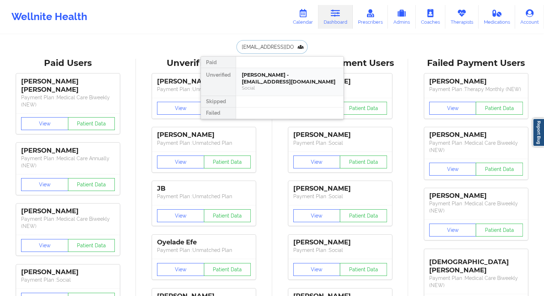
click at [257, 76] on div "[PERSON_NAME] - [EMAIL_ADDRESS][DOMAIN_NAME]" at bounding box center [290, 78] width 96 height 13
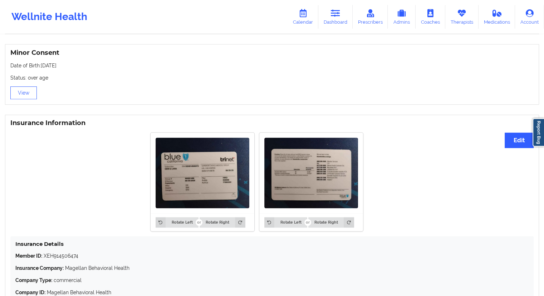
scroll to position [512, 0]
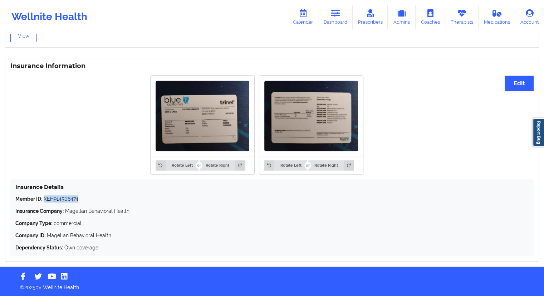
drag, startPoint x: 87, startPoint y: 198, endPoint x: 44, endPoint y: 195, distance: 43.0
click at [44, 195] on p "Member ID: XEH914506474" at bounding box center [272, 198] width 514 height 7
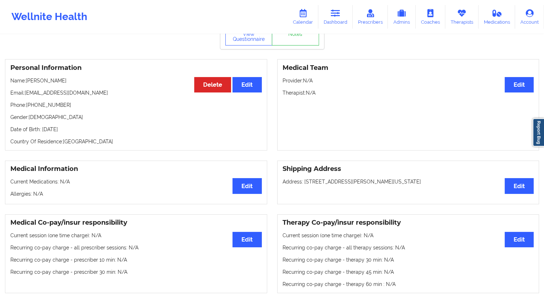
scroll to position [0, 0]
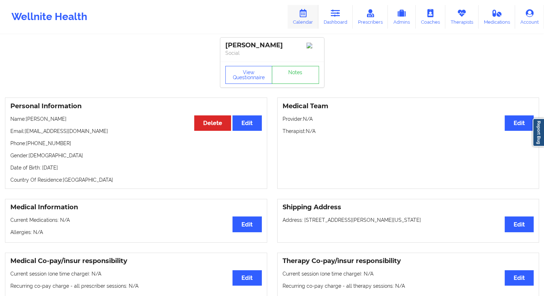
click at [311, 19] on link "Calendar" at bounding box center [303, 17] width 31 height 24
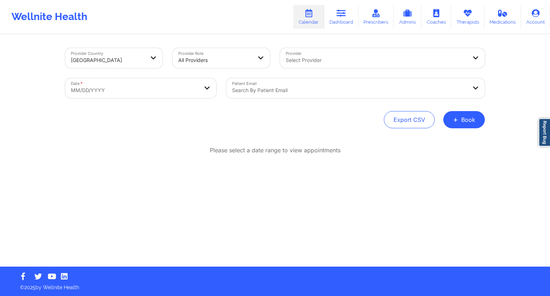
select select "2025-8"
select select "2025-9"
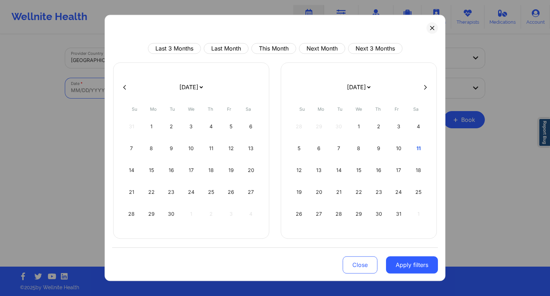
click at [190, 88] on body "Wellnite Health Calendar Dashboard Prescribers Admins Coaches Therapists Medica…" at bounding box center [275, 148] width 550 height 296
click at [419, 144] on div "11" at bounding box center [418, 148] width 18 height 20
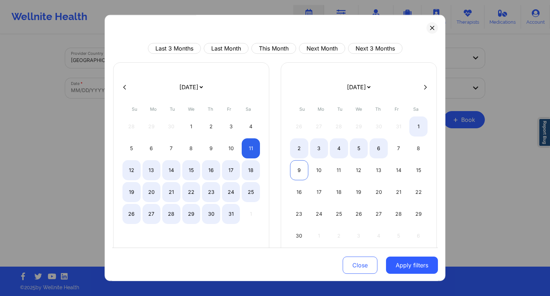
select select "2025-9"
select select "2025-10"
select select "2025-9"
select select "2025-10"
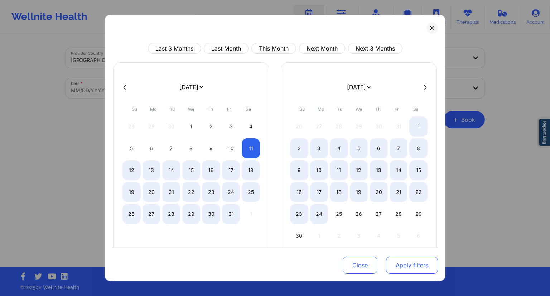
click at [396, 262] on button "Apply filters" at bounding box center [412, 264] width 52 height 17
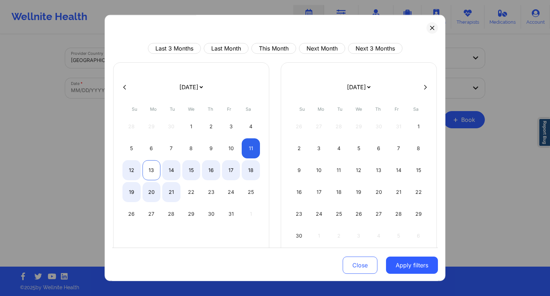
select select "2025-9"
select select "2025-10"
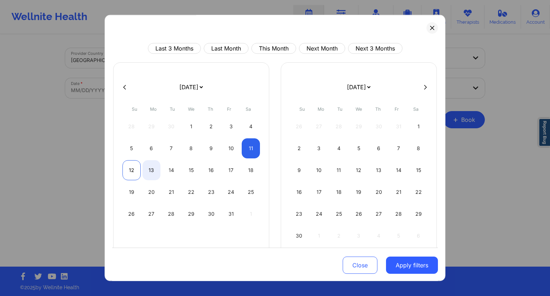
click at [127, 171] on div "12" at bounding box center [131, 170] width 18 height 20
select select "2025-9"
select select "2025-10"
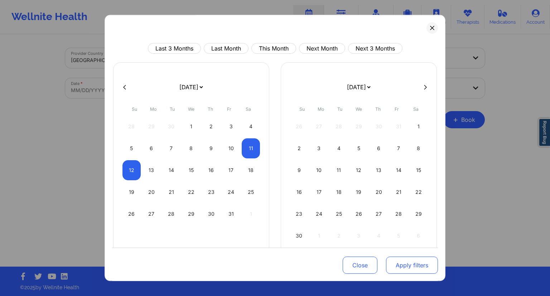
click at [422, 269] on button "Apply filters" at bounding box center [412, 264] width 52 height 17
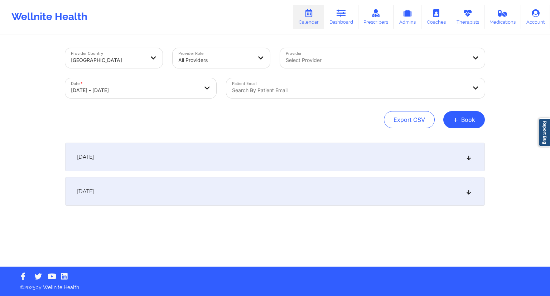
click at [298, 92] on div at bounding box center [349, 90] width 235 height 9
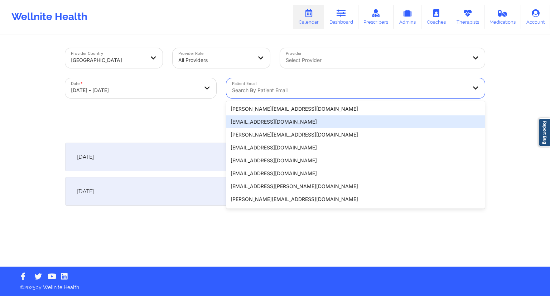
paste input "[EMAIL_ADDRESS][DOMAIN_NAME]"
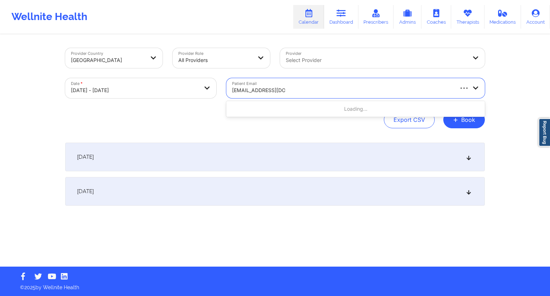
type input "[EMAIL_ADDRESS][DOMAIN_NAME]"
click at [221, 118] on div "Export CSV + Book" at bounding box center [275, 119] width 420 height 17
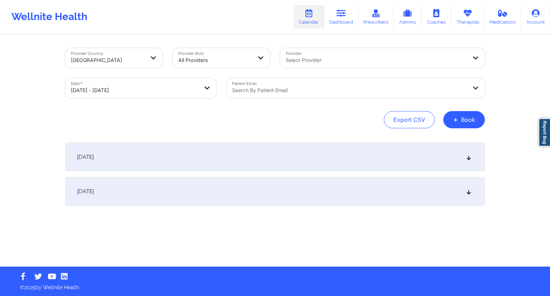
click at [266, 91] on div at bounding box center [349, 90] width 235 height 9
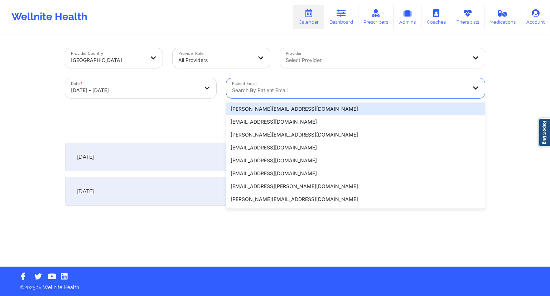
paste input "[EMAIL_ADDRESS][DOMAIN_NAME]"
type input "[EMAIL_ADDRESS][DOMAIN_NAME]"
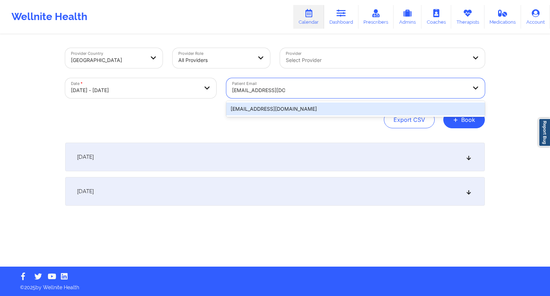
click at [276, 105] on div "[EMAIL_ADDRESS][DOMAIN_NAME]" at bounding box center [355, 108] width 258 height 13
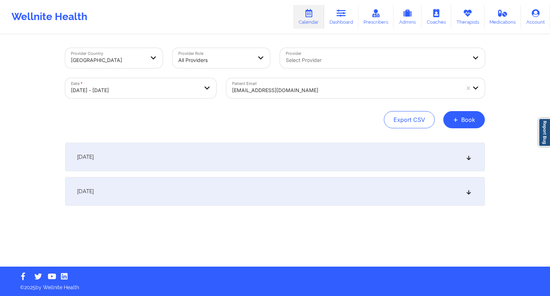
click at [208, 156] on div "[DATE]" at bounding box center [275, 156] width 420 height 29
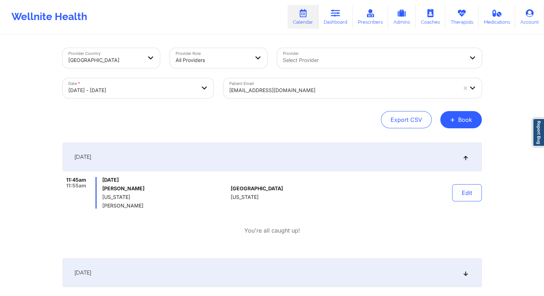
click at [174, 274] on div "[DATE]" at bounding box center [273, 272] width 420 height 29
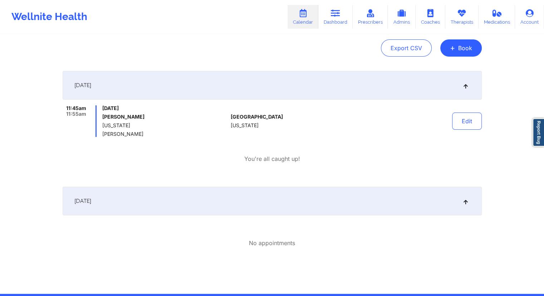
click at [164, 202] on div "[DATE]" at bounding box center [273, 200] width 420 height 29
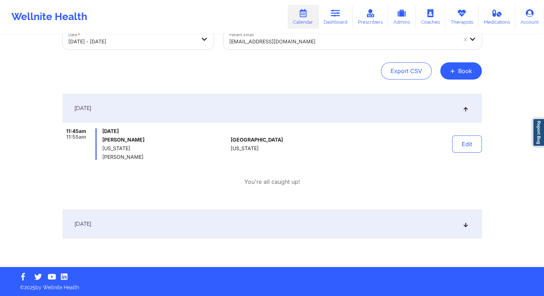
click at [233, 230] on div "[DATE]" at bounding box center [273, 223] width 420 height 29
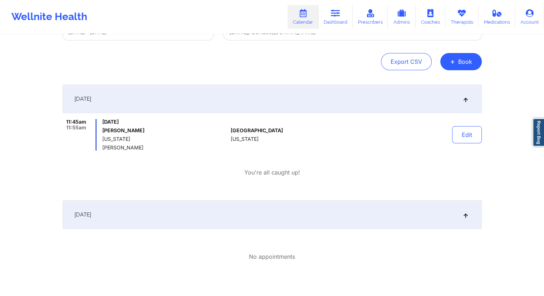
scroll to position [27, 0]
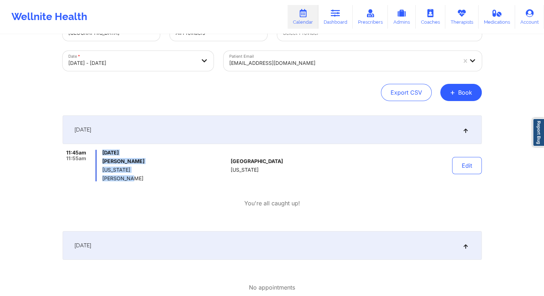
drag, startPoint x: 132, startPoint y: 178, endPoint x: 97, endPoint y: 177, distance: 35.1
click at [97, 177] on div "11:45am 11:55am [DATE] [PERSON_NAME] [US_STATE] [PERSON_NAME]" at bounding box center [146, 165] width 166 height 31
click at [110, 181] on span "[PERSON_NAME]" at bounding box center [165, 178] width 126 height 6
drag, startPoint x: 135, startPoint y: 179, endPoint x: 102, endPoint y: 179, distance: 33.3
click at [102, 179] on div "11:45am 11:55am [DATE] [PERSON_NAME] [US_STATE] [PERSON_NAME]" at bounding box center [146, 165] width 166 height 31
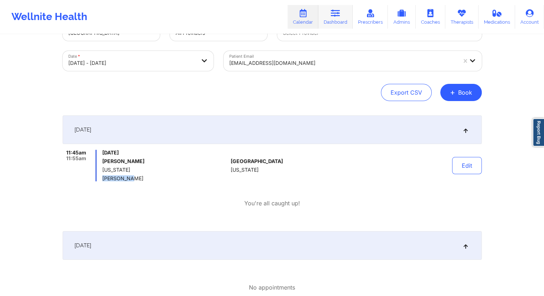
click at [338, 19] on link "Dashboard" at bounding box center [336, 17] width 34 height 24
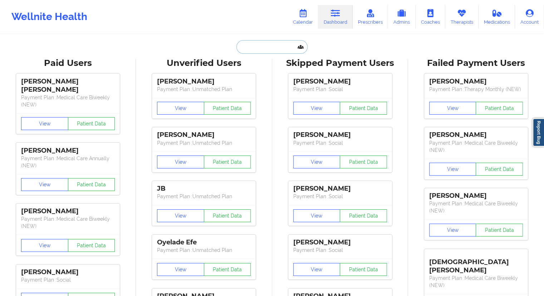
click at [251, 53] on input "text" at bounding box center [272, 47] width 71 height 14
paste input "[EMAIL_ADDRESS][DOMAIN_NAME]"
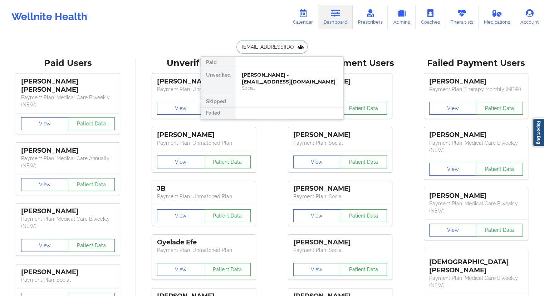
type input "[EMAIL_ADDRESS][DOMAIN_NAME]"
click at [260, 67] on div at bounding box center [290, 62] width 108 height 11
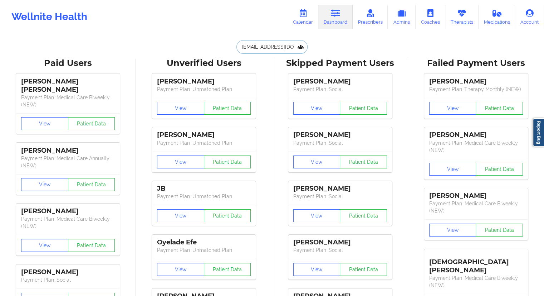
click at [270, 45] on input "[EMAIL_ADDRESS][DOMAIN_NAME]" at bounding box center [272, 47] width 71 height 14
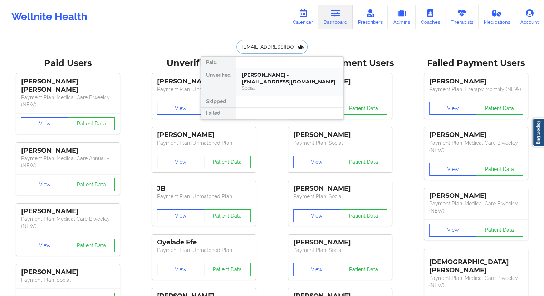
click at [274, 74] on div "[PERSON_NAME] - [EMAIL_ADDRESS][DOMAIN_NAME]" at bounding box center [290, 78] width 96 height 13
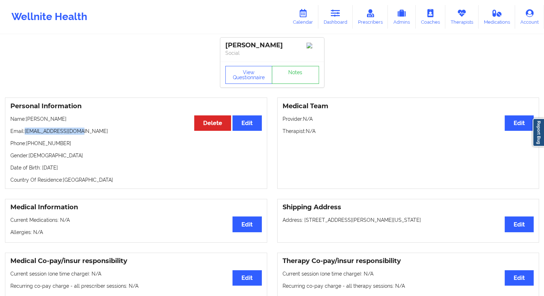
drag, startPoint x: 86, startPoint y: 131, endPoint x: 26, endPoint y: 131, distance: 60.1
click at [26, 131] on p "Email: [EMAIL_ADDRESS][DOMAIN_NAME]" at bounding box center [136, 130] width 252 height 7
click at [343, 19] on link "Dashboard" at bounding box center [336, 17] width 34 height 24
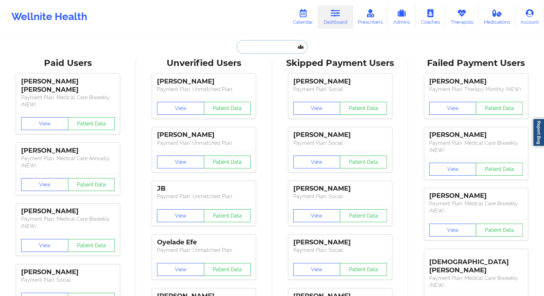
click at [268, 49] on input "text" at bounding box center [272, 47] width 71 height 14
click at [304, 23] on link "Calendar" at bounding box center [303, 17] width 31 height 24
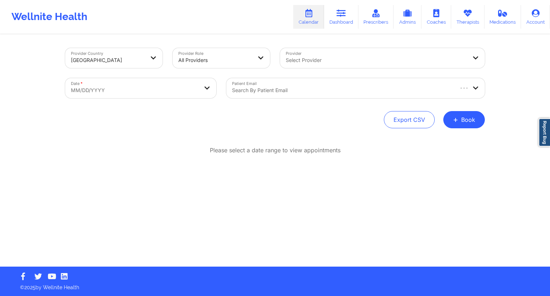
click at [163, 96] on body "Wellnite Health Calendar Dashboard Prescribers Admins Coaches Therapists Medica…" at bounding box center [275, 148] width 550 height 296
select select "2025-8"
select select "2025-9"
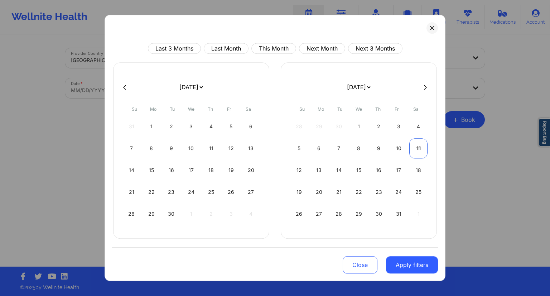
click at [416, 146] on div "11" at bounding box center [418, 148] width 18 height 20
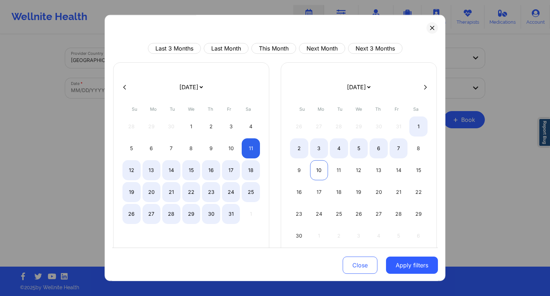
select select "2025-9"
select select "2025-10"
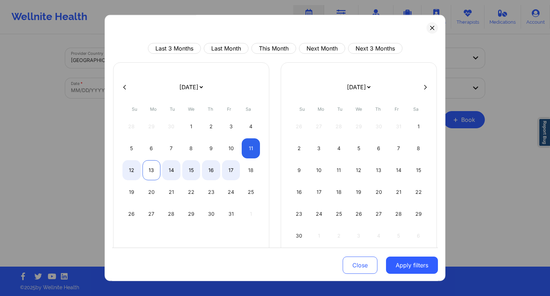
select select "2025-9"
select select "2025-10"
select select "2025-9"
select select "2025-10"
click at [135, 165] on div "12" at bounding box center [131, 170] width 18 height 20
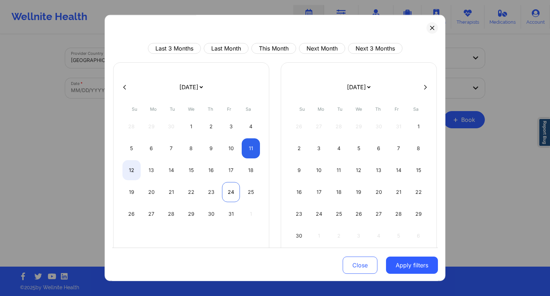
select select "2025-9"
select select "2025-10"
click at [414, 263] on button "Apply filters" at bounding box center [412, 264] width 52 height 17
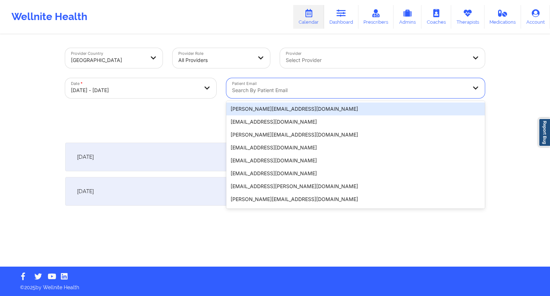
click at [285, 85] on div "Search by patient email" at bounding box center [346, 88] width 241 height 20
paste input "[EMAIL_ADDRESS][DOMAIN_NAME]"
type input "[EMAIL_ADDRESS][DOMAIN_NAME]"
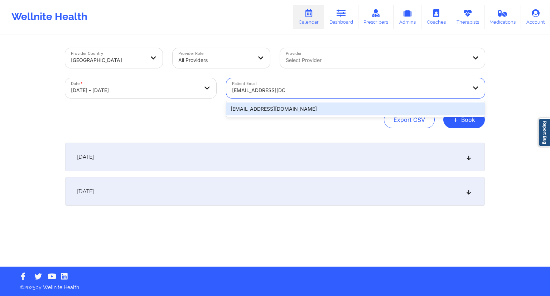
click at [289, 103] on div "[EMAIL_ADDRESS][DOMAIN_NAME]" at bounding box center [355, 108] width 258 height 13
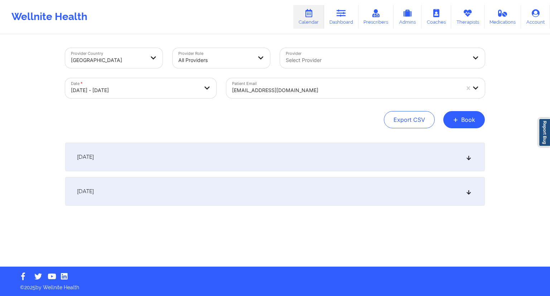
click at [219, 149] on div "[DATE]" at bounding box center [275, 156] width 420 height 29
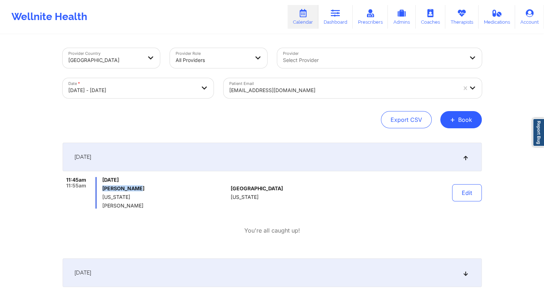
drag, startPoint x: 136, startPoint y: 189, endPoint x: 101, endPoint y: 187, distance: 35.2
click at [101, 187] on div "11:45am 11:55am [DATE] [PERSON_NAME] [US_STATE] [PERSON_NAME]" at bounding box center [146, 192] width 166 height 31
drag, startPoint x: 139, startPoint y: 209, endPoint x: 100, endPoint y: 207, distance: 38.7
click at [100, 207] on div "11:45am 11:55am [DATE] [PERSON_NAME][US_STATE] [PERSON_NAME] [GEOGRAPHIC_DATA] …" at bounding box center [273, 206] width 420 height 58
click at [129, 217] on div "11:45am 11:55am [DATE] [PERSON_NAME][US_STATE] [PERSON_NAME] [GEOGRAPHIC_DATA] …" at bounding box center [273, 206] width 420 height 58
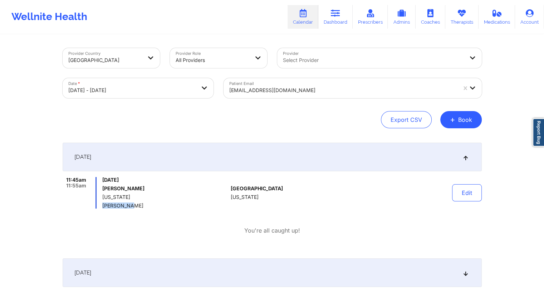
drag, startPoint x: 114, startPoint y: 208, endPoint x: 102, endPoint y: 207, distance: 12.6
click at [101, 207] on div "11:45am 11:55am [DATE] [PERSON_NAME] [US_STATE] [PERSON_NAME]" at bounding box center [146, 192] width 166 height 31
drag, startPoint x: 141, startPoint y: 188, endPoint x: 101, endPoint y: 188, distance: 40.4
click at [101, 188] on div "11:45am 11:55am [DATE] [PERSON_NAME] [US_STATE] [PERSON_NAME]" at bounding box center [146, 192] width 166 height 31
